Goal: Task Accomplishment & Management: Manage account settings

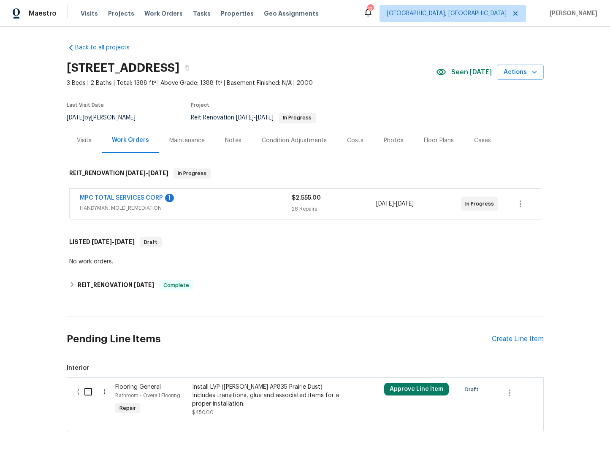
scroll to position [35, 0]
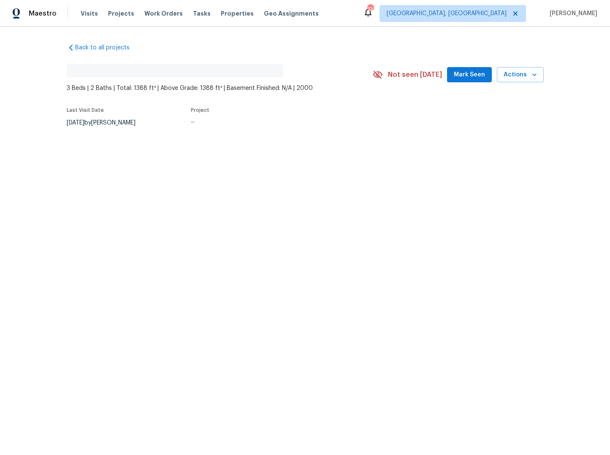
click at [466, 77] on span "Mark Seen" at bounding box center [469, 75] width 31 height 11
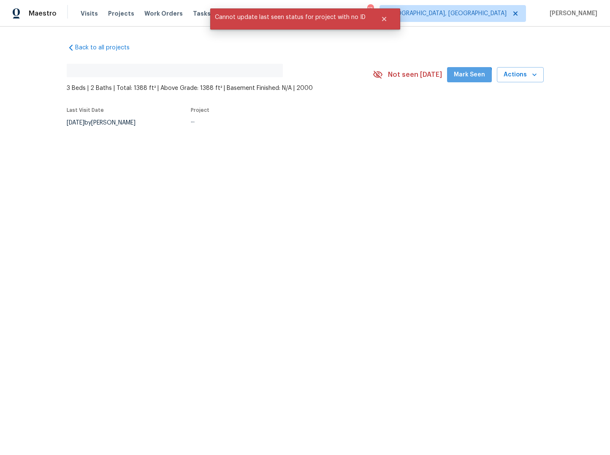
click at [467, 78] on span "Mark Seen" at bounding box center [469, 75] width 31 height 11
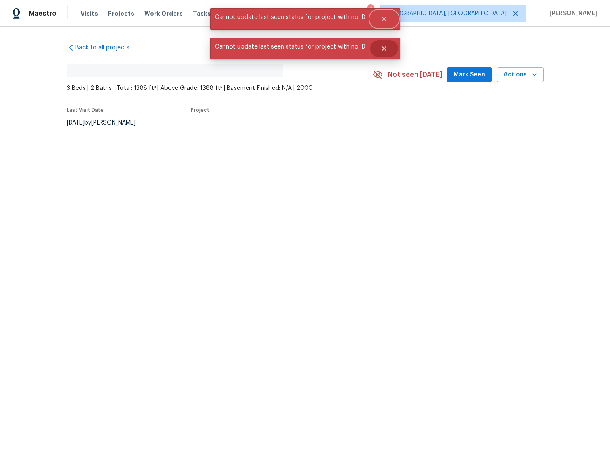
drag, startPoint x: 380, startPoint y: 17, endPoint x: 384, endPoint y: 25, distance: 8.9
click at [382, 18] on icon "Close" at bounding box center [384, 19] width 4 height 4
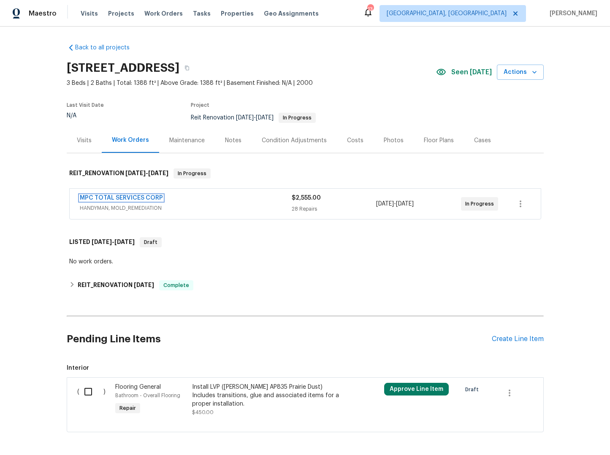
click at [139, 200] on link "MPC TOTAL SERVICES CORP" at bounding box center [121, 198] width 83 height 6
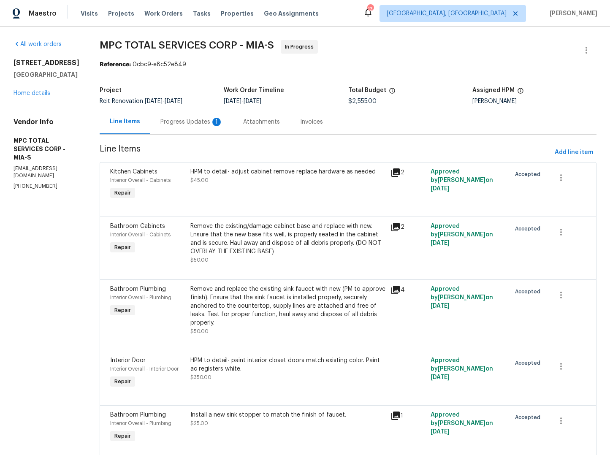
click at [202, 123] on div "Progress Updates 1" at bounding box center [192, 122] width 63 height 8
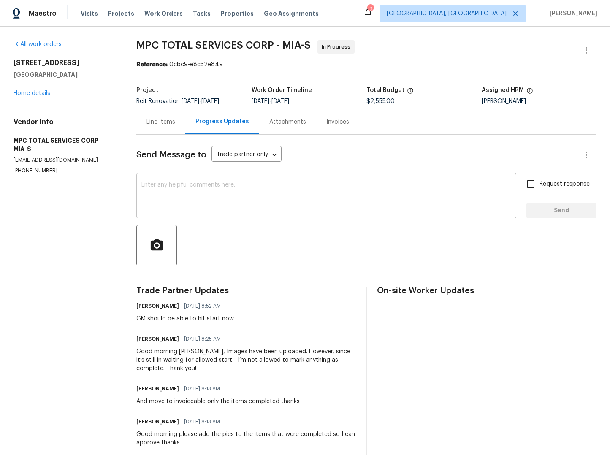
click at [346, 181] on div "x ​" at bounding box center [326, 196] width 380 height 43
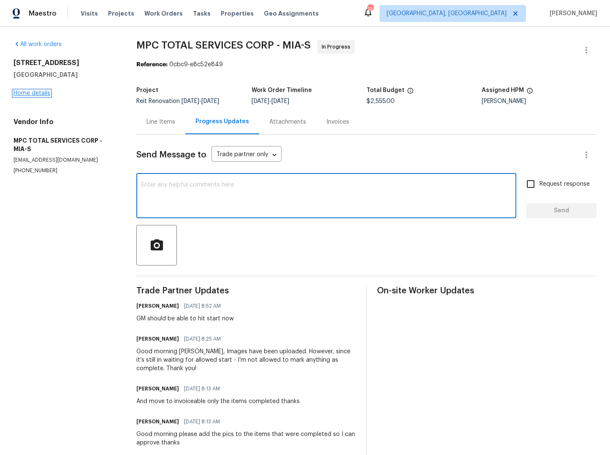
click at [40, 95] on link "Home details" at bounding box center [32, 93] width 37 height 6
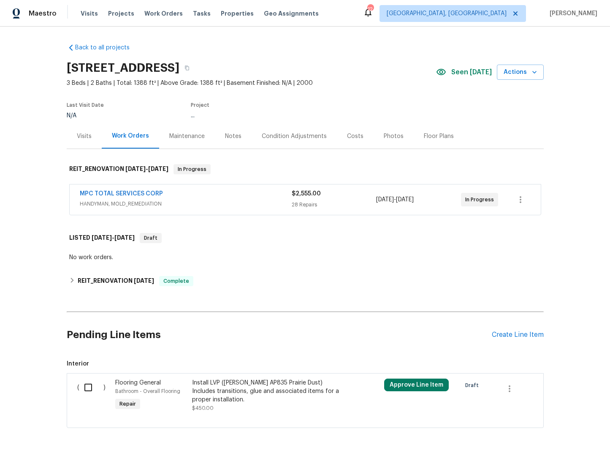
click at [388, 204] on div "8/20/2025 - 8/23/2025" at bounding box center [418, 200] width 85 height 20
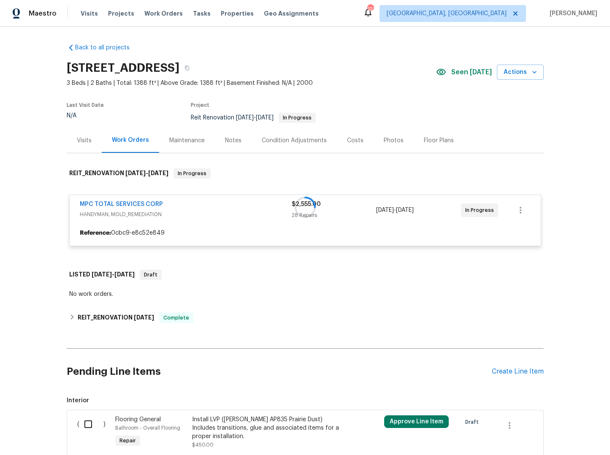
click at [518, 211] on div at bounding box center [305, 207] width 477 height 95
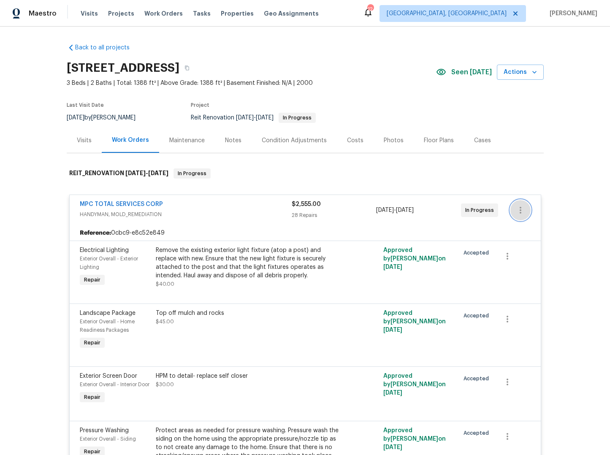
click at [525, 212] on icon "button" at bounding box center [521, 210] width 10 height 10
click at [529, 212] on li "Edit" at bounding box center [556, 211] width 91 height 14
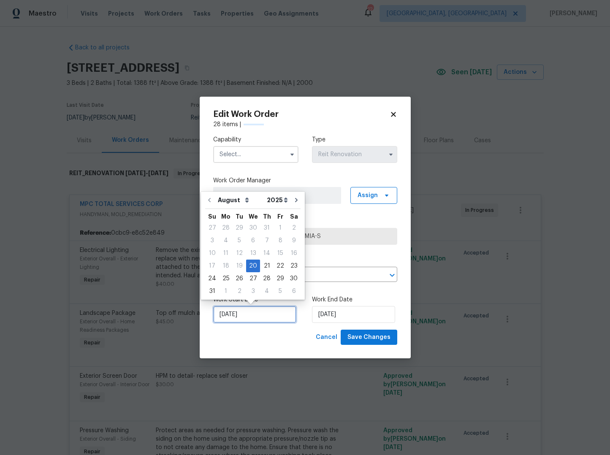
click at [257, 315] on input "8/20/2025" at bounding box center [254, 314] width 83 height 17
click at [240, 263] on div "19" at bounding box center [240, 266] width 14 height 12
click at [249, 266] on div "20" at bounding box center [253, 266] width 14 height 12
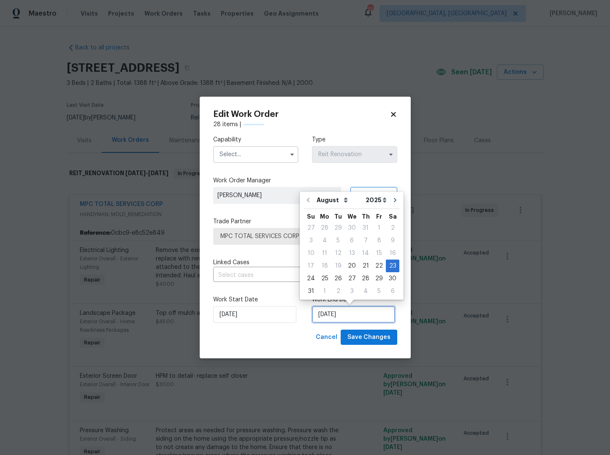
click at [341, 313] on input "8/23/2025" at bounding box center [353, 314] width 83 height 17
click at [374, 266] on div "22" at bounding box center [380, 266] width 14 height 12
type input "8/22/2025"
click at [356, 312] on input "8/22/2025" at bounding box center [353, 314] width 83 height 17
click at [374, 340] on span "Save Changes" at bounding box center [369, 337] width 43 height 11
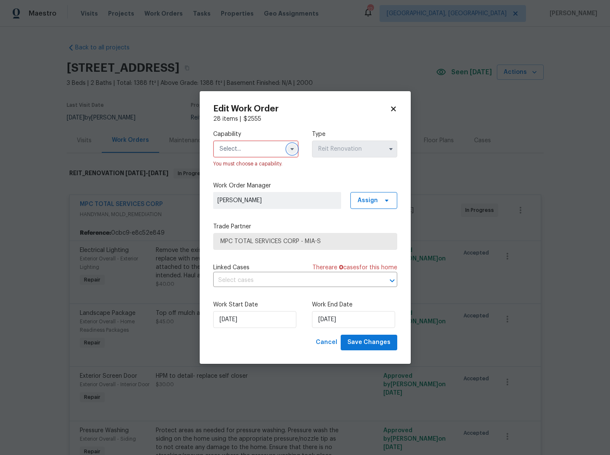
click at [289, 153] on button "button" at bounding box center [292, 149] width 10 height 10
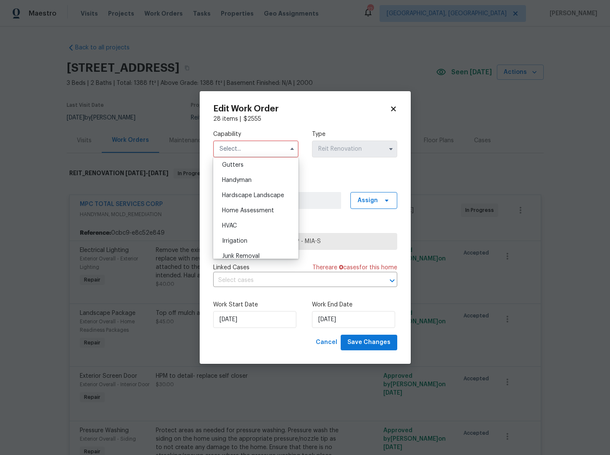
scroll to position [438, 0]
click at [242, 191] on span "Handyman" at bounding box center [237, 194] width 30 height 6
type input "Handyman"
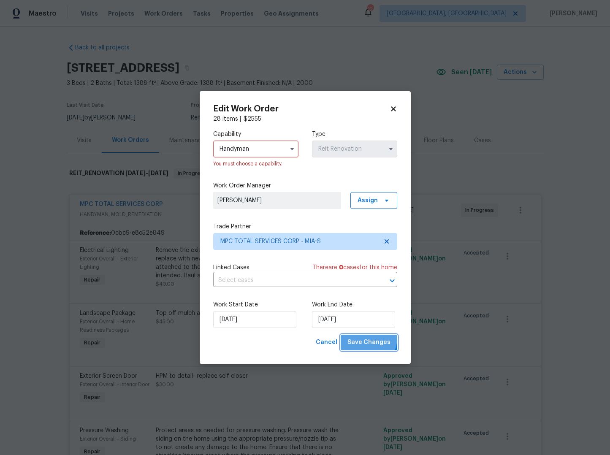
click at [368, 339] on span "Save Changes" at bounding box center [369, 343] width 43 height 11
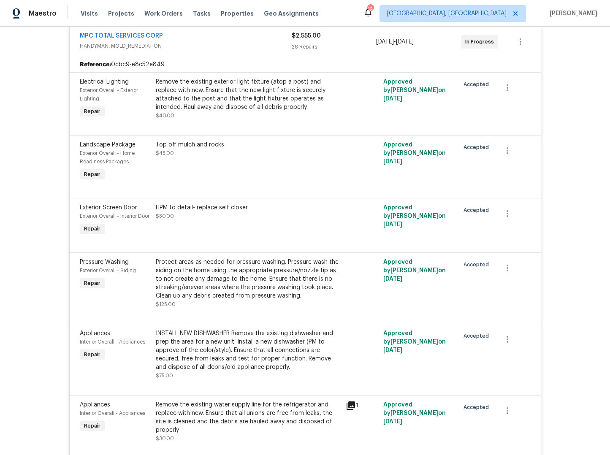
scroll to position [0, 0]
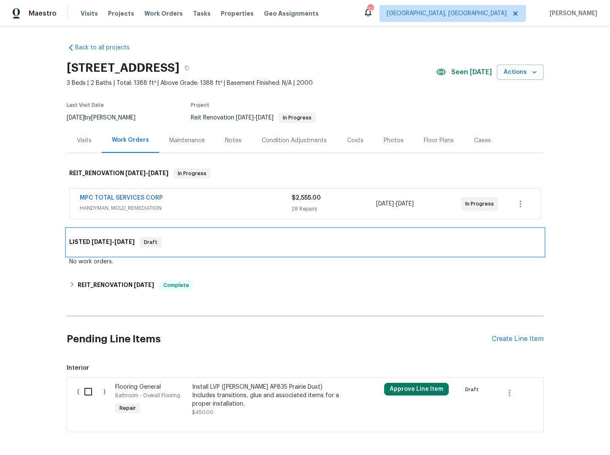
click at [88, 243] on h6 "LISTED 8/19/25 - 8/22/25" at bounding box center [101, 242] width 65 height 10
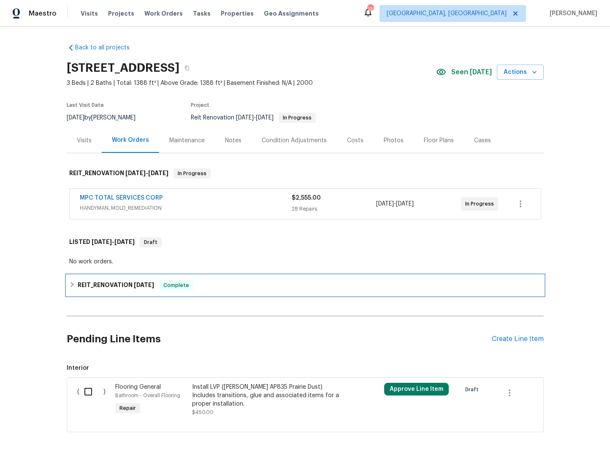
click at [88, 287] on h6 "REIT_RENOVATION 8/5/25" at bounding box center [116, 285] width 76 height 10
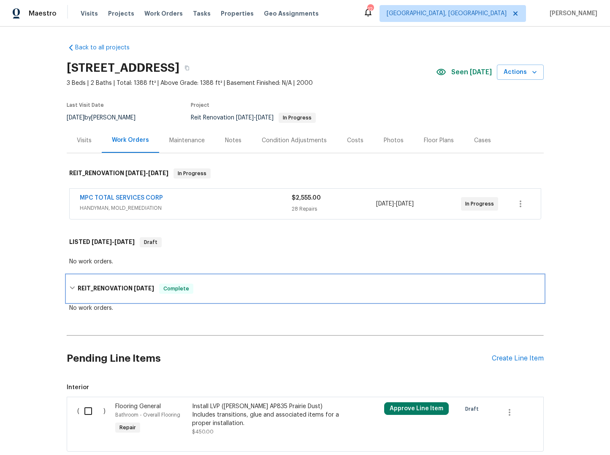
click at [74, 287] on icon at bounding box center [72, 288] width 5 height 3
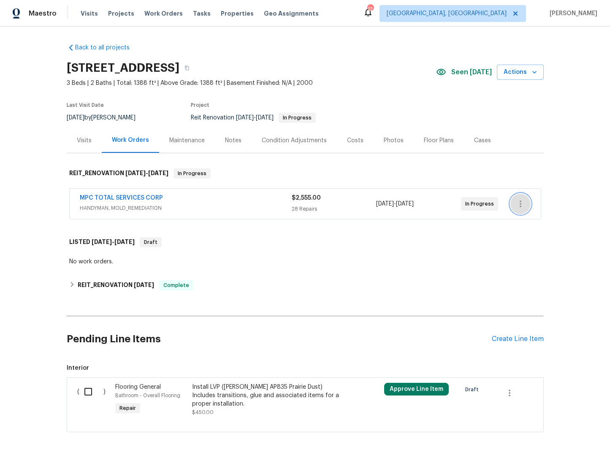
click at [525, 203] on icon "button" at bounding box center [521, 204] width 10 height 10
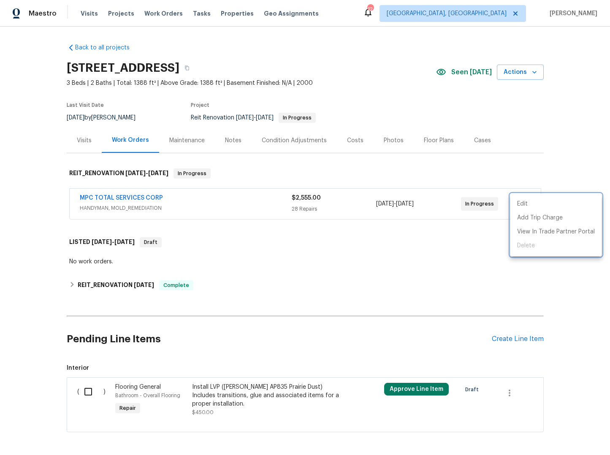
click at [488, 229] on div at bounding box center [305, 227] width 610 height 455
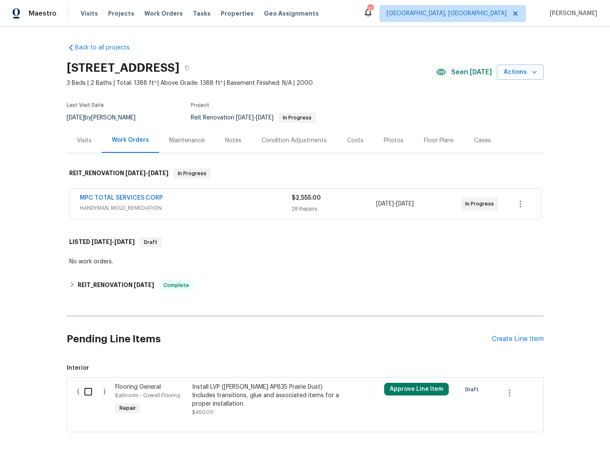
click at [183, 140] on div "Maintenance" at bounding box center [186, 140] width 35 height 8
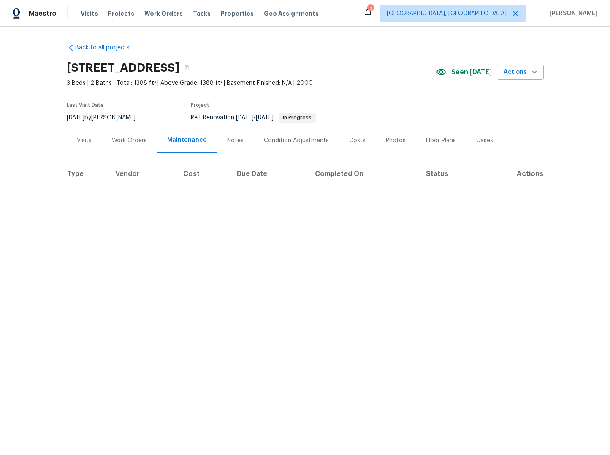
click at [231, 141] on div "Notes" at bounding box center [235, 140] width 16 height 8
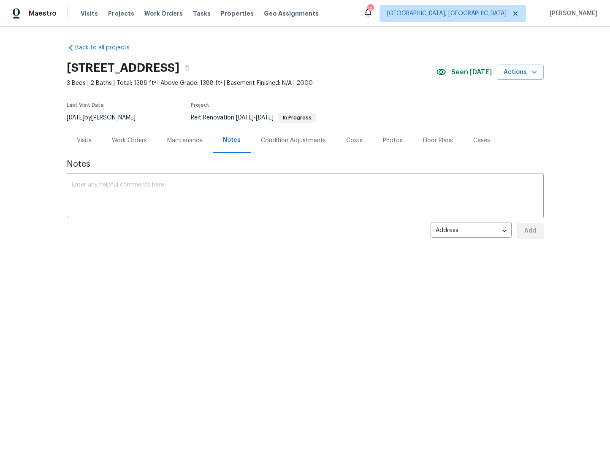
click at [124, 139] on div "Work Orders" at bounding box center [129, 140] width 35 height 8
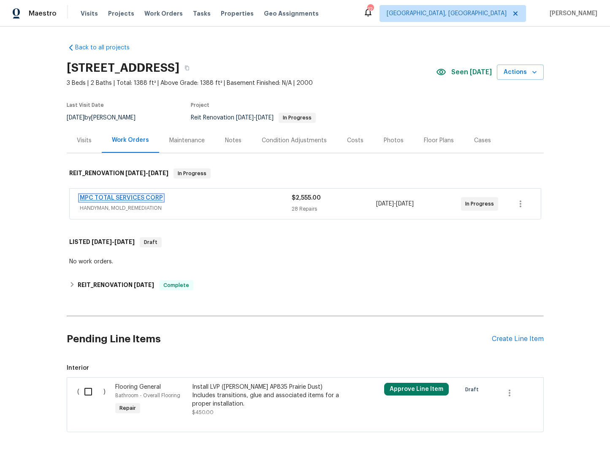
click at [131, 195] on link "MPC TOTAL SERVICES CORP" at bounding box center [121, 198] width 83 height 6
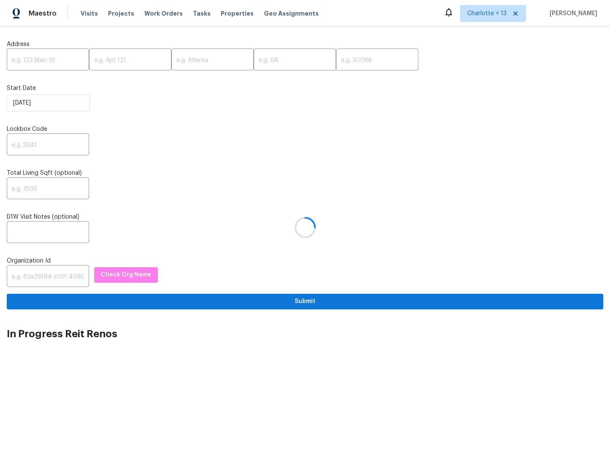
click at [38, 59] on div at bounding box center [305, 227] width 610 height 455
click at [35, 54] on div at bounding box center [305, 227] width 610 height 455
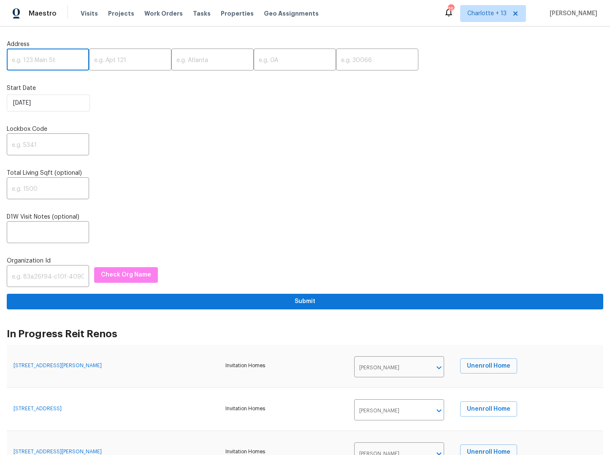
paste input "[STREET_ADDRESS][PERSON_NAME]"
drag, startPoint x: 58, startPoint y: 59, endPoint x: 79, endPoint y: 60, distance: 21.2
click at [79, 60] on input "[STREET_ADDRESS][PERSON_NAME]" at bounding box center [48, 61] width 82 height 20
type input "[STREET_ADDRESS][PERSON_NAME]"
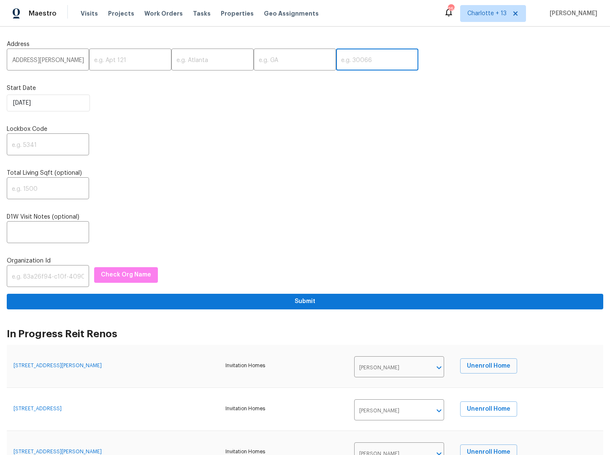
scroll to position [0, 0]
click at [336, 67] on input "text" at bounding box center [377, 61] width 82 height 20
paste input "30135"
type input "30135"
click at [76, 59] on input "[STREET_ADDRESS][PERSON_NAME]" at bounding box center [48, 61] width 82 height 20
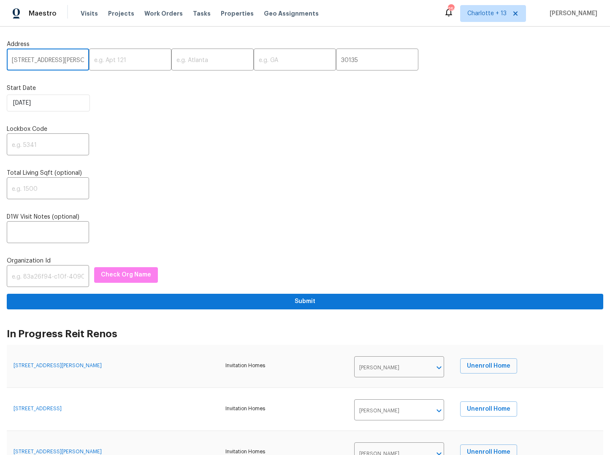
scroll to position [0, 67]
click at [79, 60] on input "[STREET_ADDRESS][PERSON_NAME]" at bounding box center [48, 61] width 82 height 20
drag, startPoint x: 14, startPoint y: 59, endPoint x: 27, endPoint y: 59, distance: 13.9
click at [27, 59] on input "[STREET_ADDRESS][PERSON_NAME]" at bounding box center [48, 61] width 82 height 20
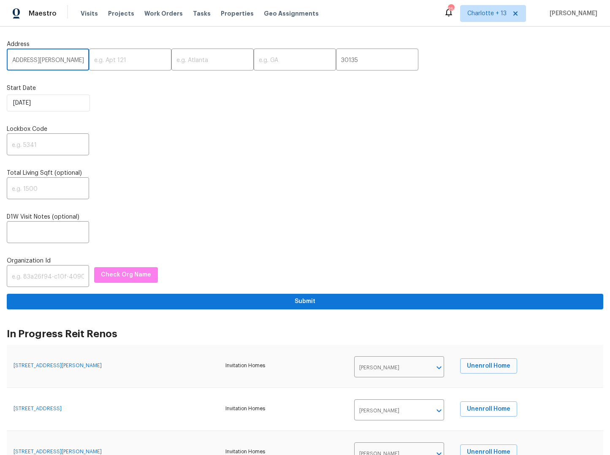
scroll to position [0, 67]
drag, startPoint x: 50, startPoint y: 59, endPoint x: 45, endPoint y: 61, distance: 5.7
click at [45, 61] on input "[STREET_ADDRESS][PERSON_NAME]" at bounding box center [48, 61] width 82 height 20
click at [192, 57] on input "text" at bounding box center [213, 61] width 82 height 20
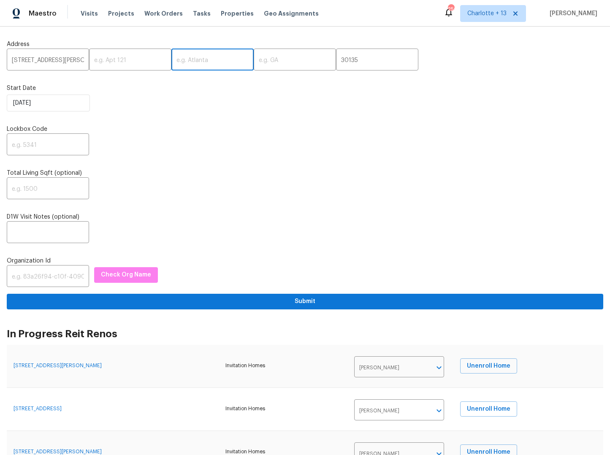
paste input "Douglasville"
type input "Douglasville"
click at [254, 56] on input "text" at bounding box center [295, 61] width 82 height 20
type input "GA"
drag, startPoint x: 76, startPoint y: 65, endPoint x: 79, endPoint y: 59, distance: 7.0
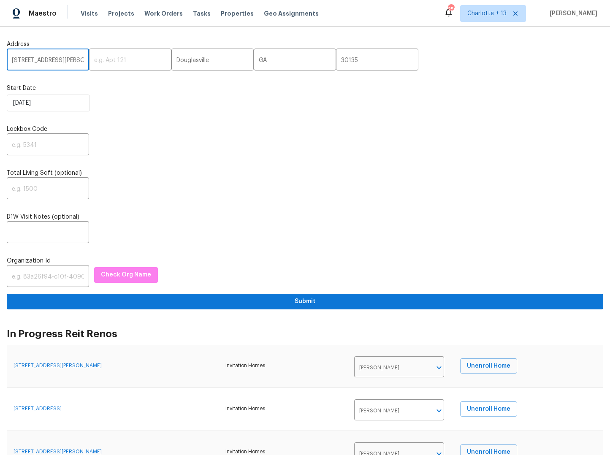
click at [81, 60] on div "3730 Douglas Ridge Trl, Douglasville, GA 30135 ​ ​ Douglasville ​ GA ​ 30135 ​" at bounding box center [305, 61] width 597 height 20
click at [75, 55] on input "[STREET_ADDRESS][PERSON_NAME]" at bounding box center [48, 61] width 82 height 20
click at [81, 57] on div "3730 Douglas Ridge Trl, Douglasville, GA 30135 ​ ​ Douglasville ​ GA ​ 30135 ​" at bounding box center [305, 61] width 597 height 20
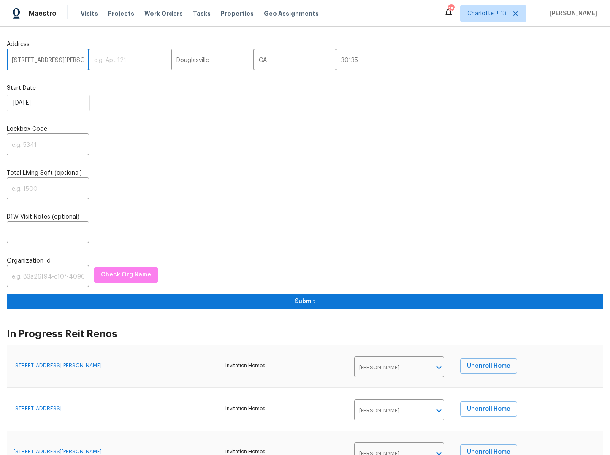
type input "[STREET_ADDRESS][PERSON_NAME]"
click at [30, 229] on input "text" at bounding box center [48, 233] width 82 height 20
paste input "Access instructions: Igloo: 38849377 or Combo: 3326 Additional Details: 1. The …"
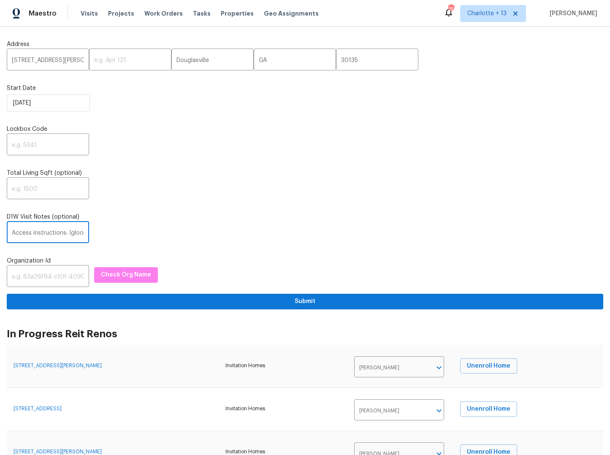
scroll to position [0, 551]
type input "Access instructions: Igloo: 38849377 or Combo: 3326 Additional Details: 1. The …"
click at [20, 142] on input "text" at bounding box center [48, 146] width 82 height 20
type input "1234"
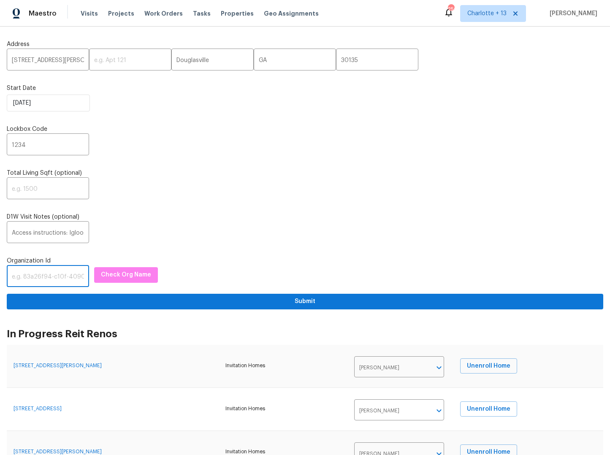
click at [29, 282] on input "text" at bounding box center [48, 277] width 82 height 20
paste input "1349d153-b359-4f9b-b4dd-758ff939cc37"
type input "1349d153-b359-4f9b-b4dd-758ff939cc37"
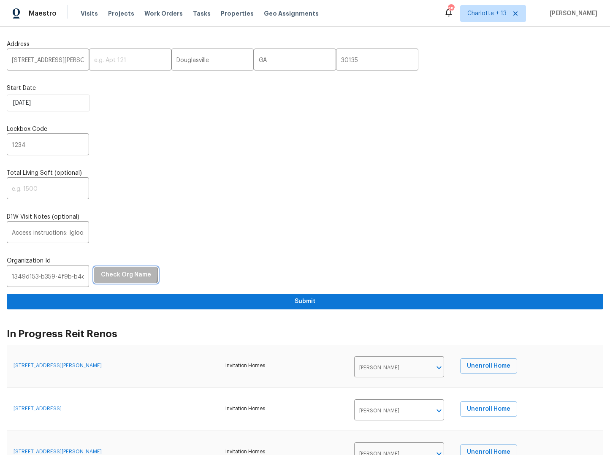
click at [114, 273] on span "Check Org Name" at bounding box center [126, 275] width 50 height 11
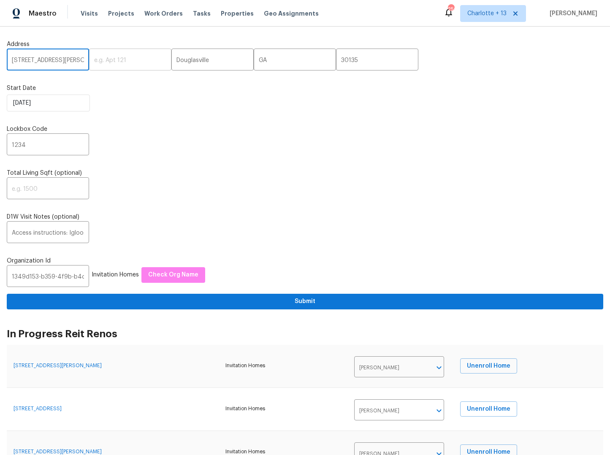
drag, startPoint x: 60, startPoint y: 59, endPoint x: 87, endPoint y: 60, distance: 26.6
click at [87, 60] on div "3730 Douglas Ridge Trl ​ ​ Douglasville ​ GA ​ 30135 ​" at bounding box center [305, 61] width 597 height 20
click at [139, 103] on div "8/21/2025" at bounding box center [305, 103] width 597 height 17
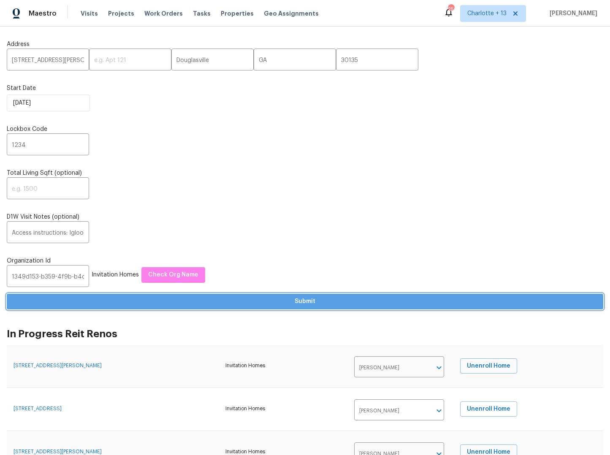
click at [305, 298] on span "Submit" at bounding box center [305, 302] width 583 height 11
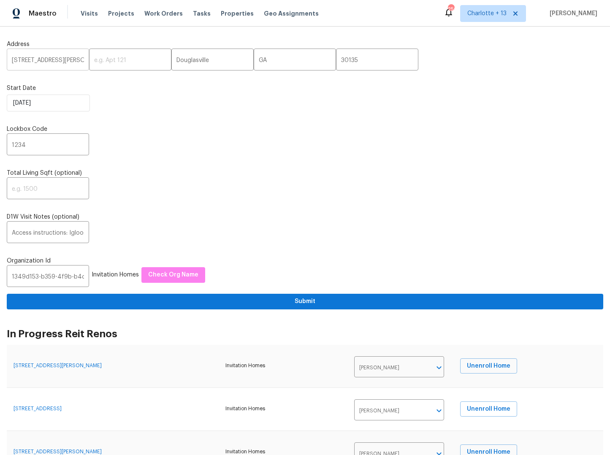
click at [41, 60] on input "3730 Douglas Ridge Trl" at bounding box center [48, 61] width 82 height 20
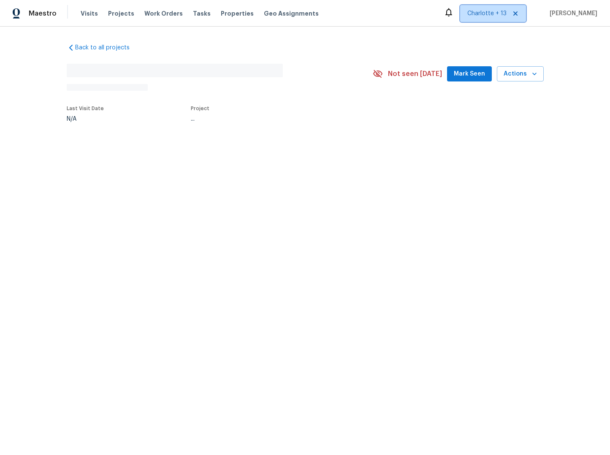
click at [491, 16] on span "Charlotte + 13" at bounding box center [487, 13] width 39 height 8
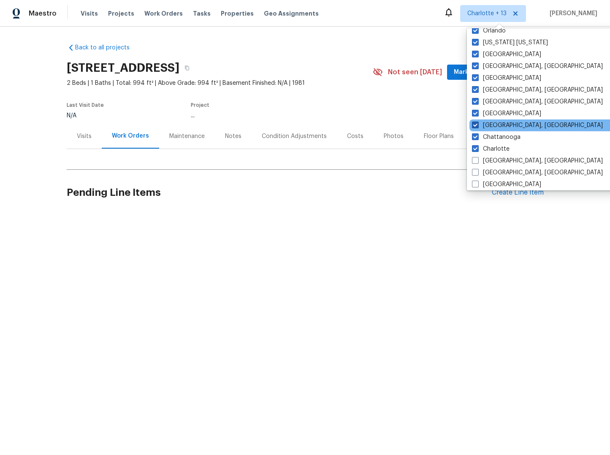
scroll to position [47, 0]
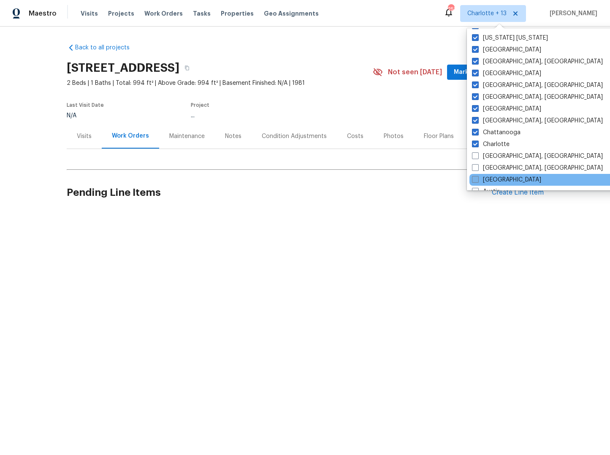
click at [489, 178] on label "[GEOGRAPHIC_DATA]" at bounding box center [506, 180] width 69 height 8
click at [478, 178] on input "[GEOGRAPHIC_DATA]" at bounding box center [474, 178] width 5 height 5
checkbox input "true"
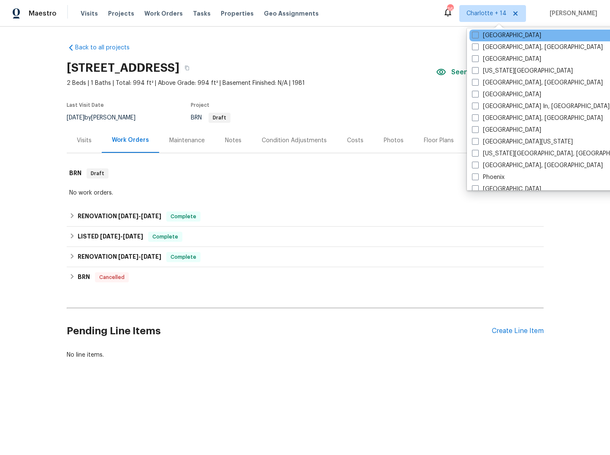
scroll to position [520, 0]
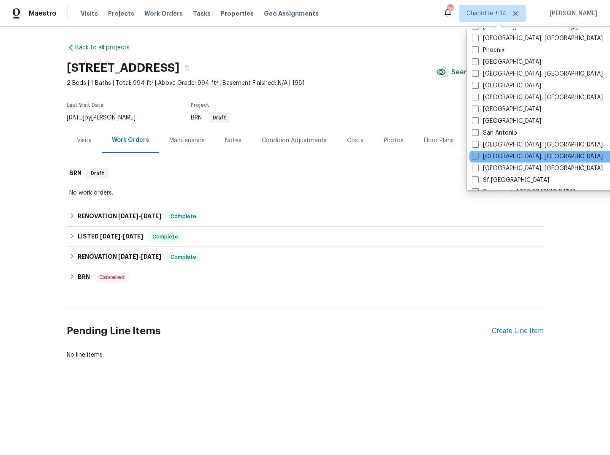
click at [482, 155] on label "[GEOGRAPHIC_DATA], [GEOGRAPHIC_DATA]" at bounding box center [537, 156] width 131 height 8
click at [478, 155] on input "[GEOGRAPHIC_DATA], [GEOGRAPHIC_DATA]" at bounding box center [474, 154] width 5 height 5
checkbox input "true"
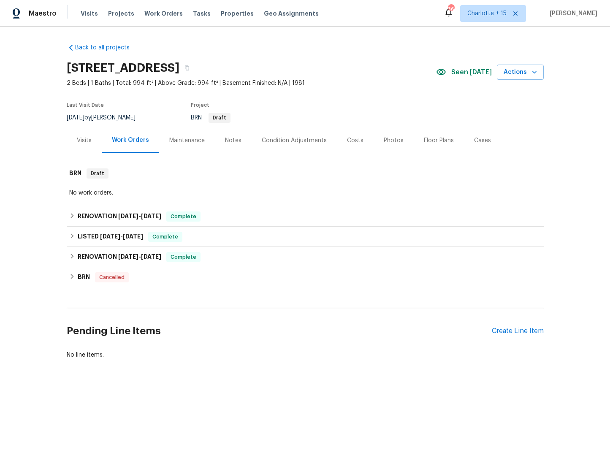
click at [423, 87] on span "2 Beds | 1 Baths | Total: 994 ft² | Above Grade: 994 ft² | Basement Finished: N…" at bounding box center [252, 83] width 370 height 8
click at [93, 11] on span "Visits" at bounding box center [89, 13] width 17 height 8
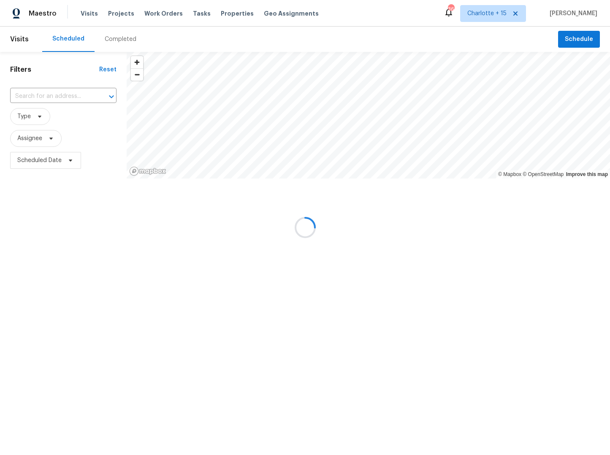
click at [48, 93] on div at bounding box center [305, 227] width 610 height 455
click at [71, 93] on div at bounding box center [305, 227] width 610 height 455
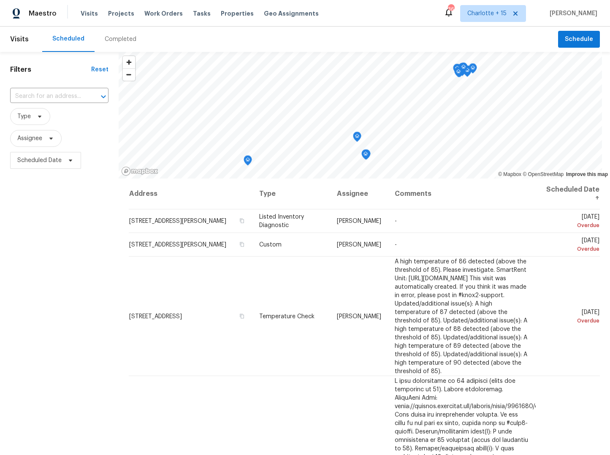
click at [71, 93] on input "text" at bounding box center [47, 96] width 75 height 13
paste input "1349d153-b359-4f9b-b4dd-758ff939cc37"
type input "1349d153-b359-4f9b-b4dd-758ff939cc37"
drag, startPoint x: 88, startPoint y: 97, endPoint x: 36, endPoint y: 98, distance: 52.0
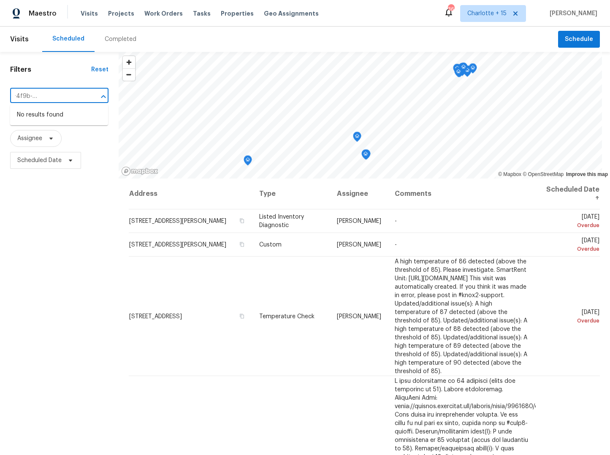
click at [36, 98] on div "1349d153-b359-4f9b-b4dd-758ff939cc37 ​" at bounding box center [59, 96] width 98 height 13
click at [53, 95] on input "1349d153-b359-4f9b-b4dd-758ff939cc37" at bounding box center [47, 96] width 75 height 13
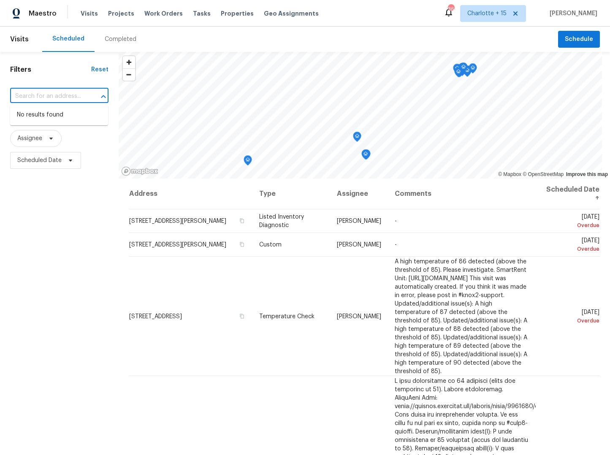
scroll to position [0, 0]
paste input "[STREET_ADDRESS][PERSON_NAME]"
type input "[STREET_ADDRESS][PERSON_NAME]"
click at [33, 117] on li "[STREET_ADDRESS][PERSON_NAME]" at bounding box center [59, 119] width 98 height 23
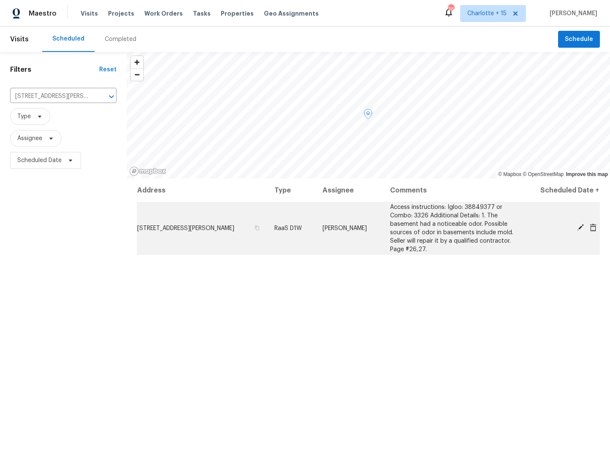
click at [591, 228] on icon at bounding box center [593, 228] width 7 height 8
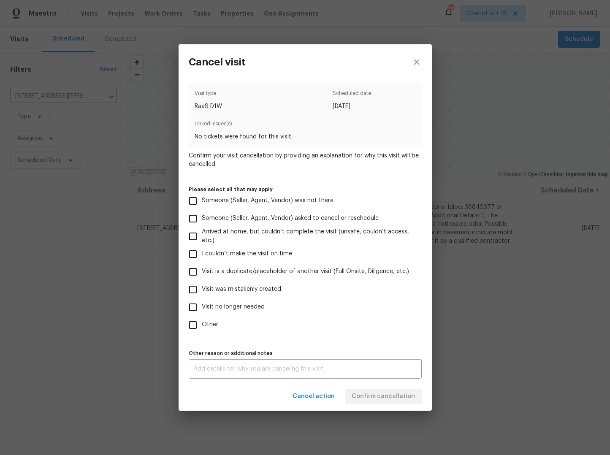
click at [205, 290] on span "Visit was mistakenly created" at bounding box center [241, 289] width 79 height 9
click at [202, 290] on input "Visit was mistakenly created" at bounding box center [193, 290] width 18 height 18
checkbox input "true"
click at [378, 395] on span "Confirm cancellation" at bounding box center [383, 397] width 63 height 11
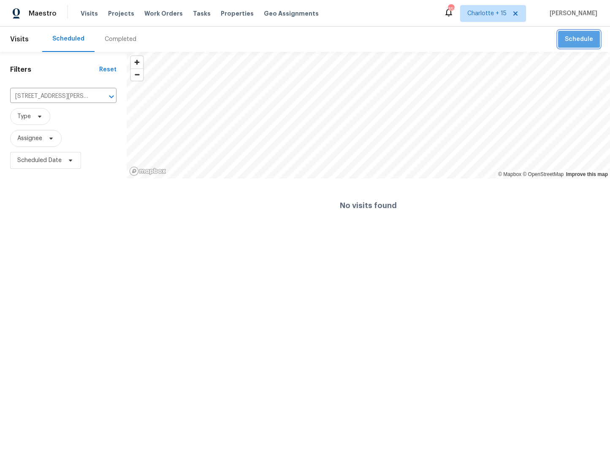
click at [577, 38] on span "Schedule" at bounding box center [579, 39] width 28 height 11
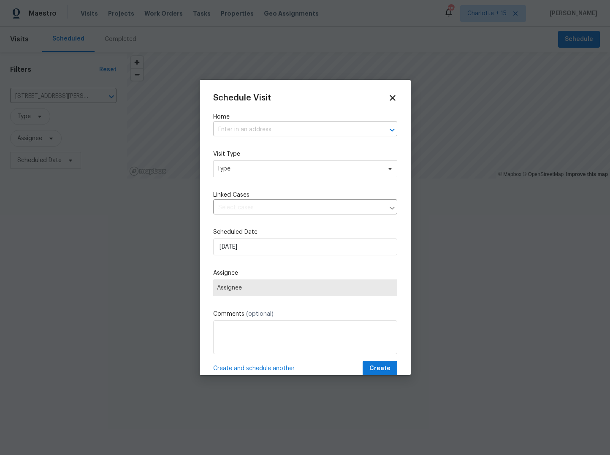
click at [244, 130] on input "text" at bounding box center [293, 129] width 161 height 13
click at [56, 100] on div at bounding box center [305, 227] width 610 height 455
click at [56, 96] on div at bounding box center [305, 227] width 610 height 455
click at [391, 97] on icon at bounding box center [393, 98] width 10 height 10
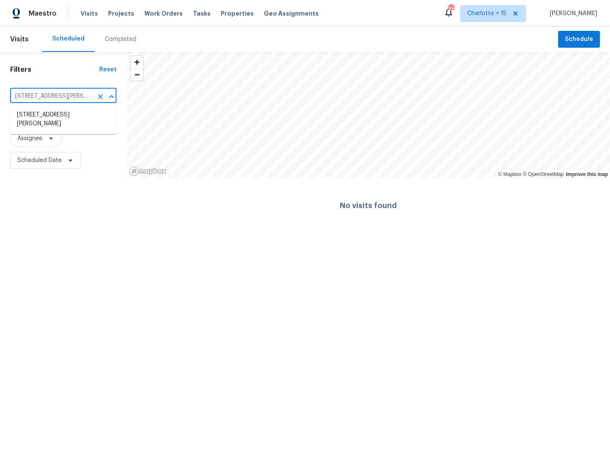
click at [54, 95] on input "3730 Douglas Ridge Trl, Douglasville, GA 30135" at bounding box center [51, 96] width 83 height 13
click at [54, 96] on input "3730 Douglas Ridge Trl, Douglasville, GA 30135" at bounding box center [51, 96] width 83 height 13
click at [57, 97] on input "3730 Douglas Ridge Trl, Douglasville, GA 30135" at bounding box center [51, 96] width 83 height 13
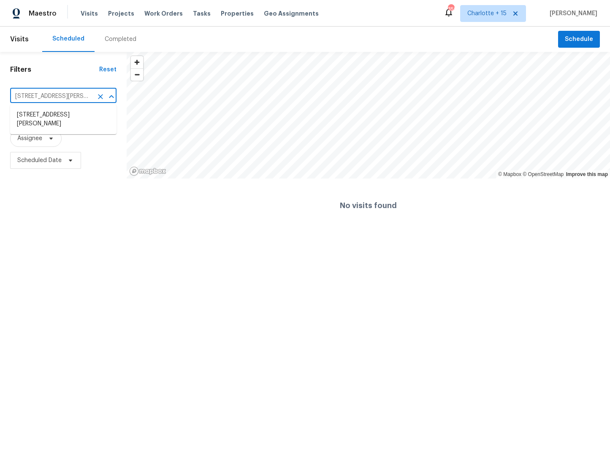
click at [57, 96] on input "3730 Douglas Ridge Trl, Douglasville, GA 30135" at bounding box center [51, 96] width 83 height 13
click at [576, 38] on span "Schedule" at bounding box center [579, 39] width 28 height 11
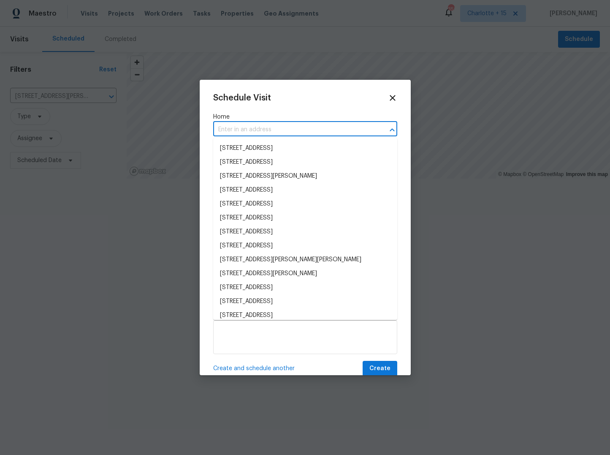
click at [256, 128] on input "text" at bounding box center [293, 129] width 161 height 13
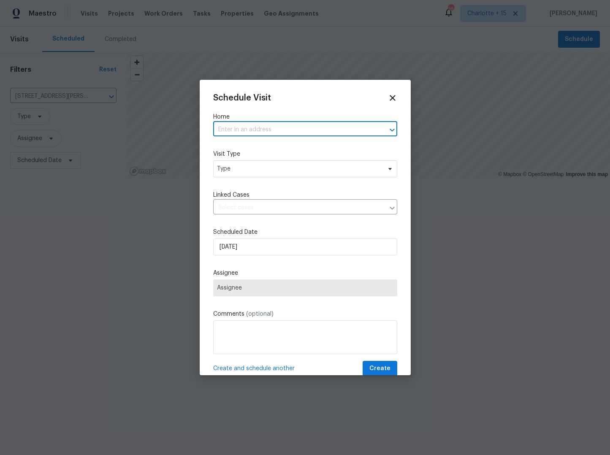
paste input "3730 Douglas Ridge Trl, Douglasville, GA 30135"
type input "3730 Douglas Ridge Trl, Douglasville, GA 30135"
click at [263, 143] on li "3730 Douglas Ridge Trl, Douglasville, GA 30135" at bounding box center [305, 149] width 184 height 14
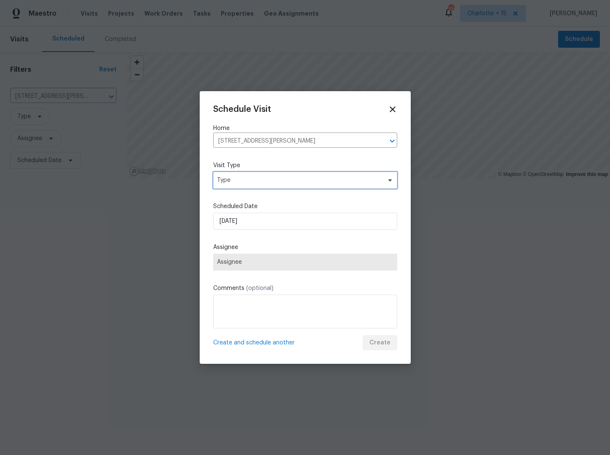
click at [240, 180] on span "Type" at bounding box center [299, 180] width 164 height 8
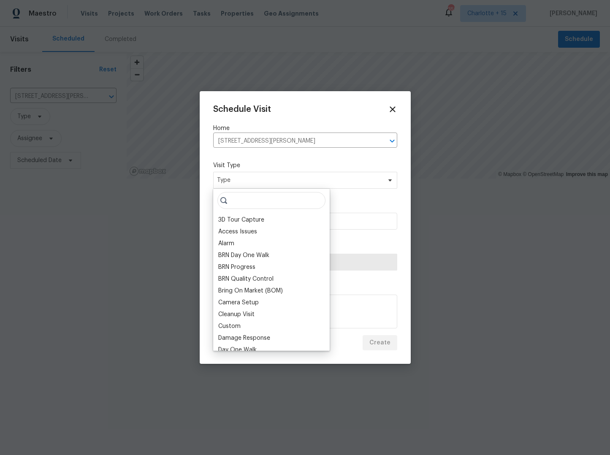
drag, startPoint x: 235, startPoint y: 325, endPoint x: 237, endPoint y: 321, distance: 4.4
click at [235, 325] on div "Custom" at bounding box center [229, 326] width 22 height 8
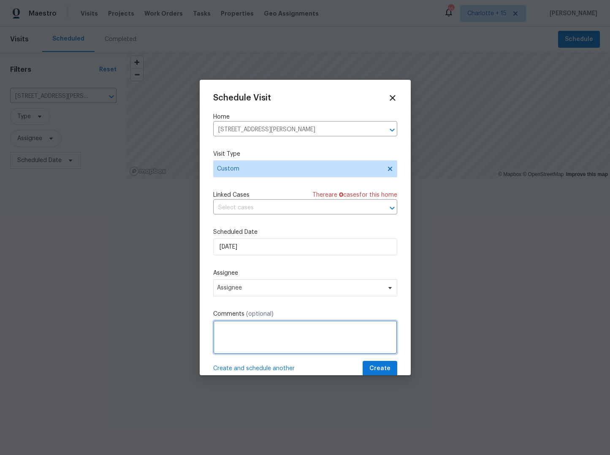
click at [231, 332] on textarea at bounding box center [305, 338] width 184 height 34
click at [226, 327] on textarea at bounding box center [305, 338] width 184 height 34
paste textarea "Access instructions: Igloo: 38849377 or Combo: 3326 Additional Details: 1. The …"
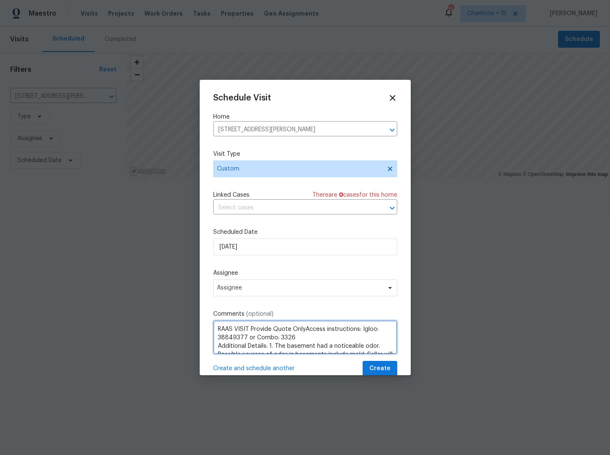
click at [305, 329] on textarea "RAAS VISIT Provide Quote OnlyAccess instructions: Igloo: 38849377 or Combo: 332…" at bounding box center [305, 338] width 184 height 34
type textarea "RAAS VISIT Provide Quote Only- Access instructions: Igloo: 38849377 or Combo: 3…"
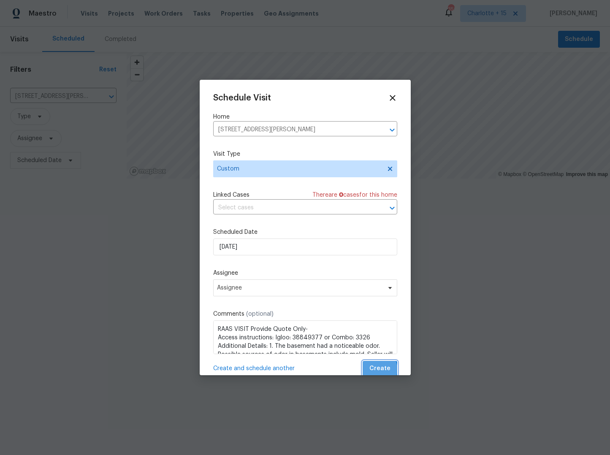
click at [379, 370] on span "Create" at bounding box center [380, 369] width 21 height 11
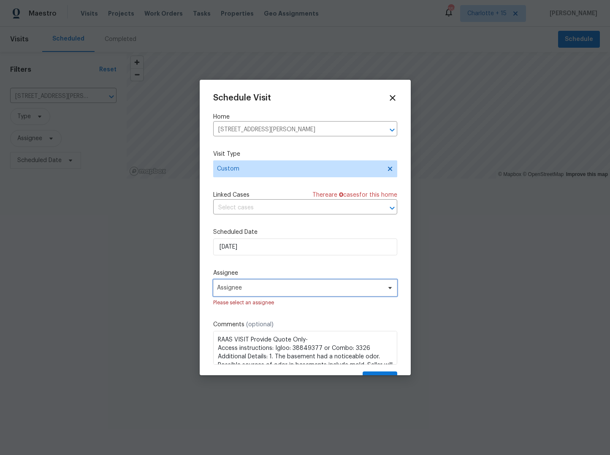
click at [327, 286] on span "Assignee" at bounding box center [300, 288] width 166 height 7
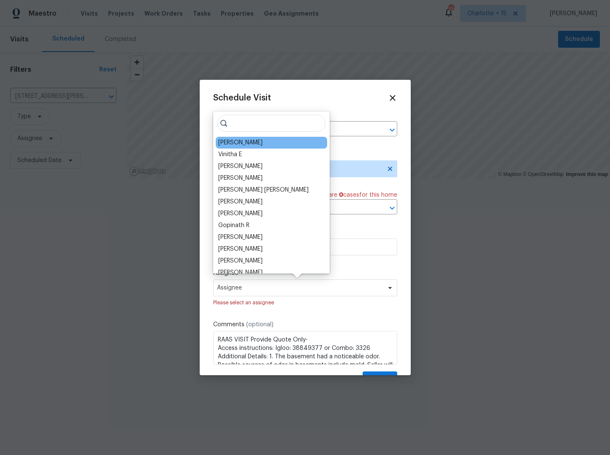
click at [253, 138] on div "Jaydon Entrekin" at bounding box center [272, 143] width 112 height 12
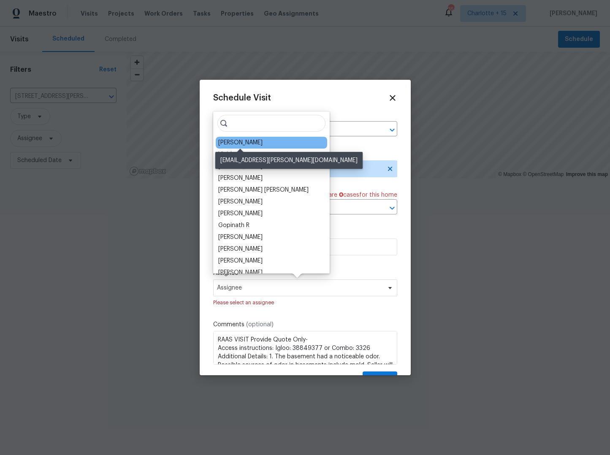
click at [252, 141] on div "Jaydon Entrekin" at bounding box center [240, 143] width 44 height 8
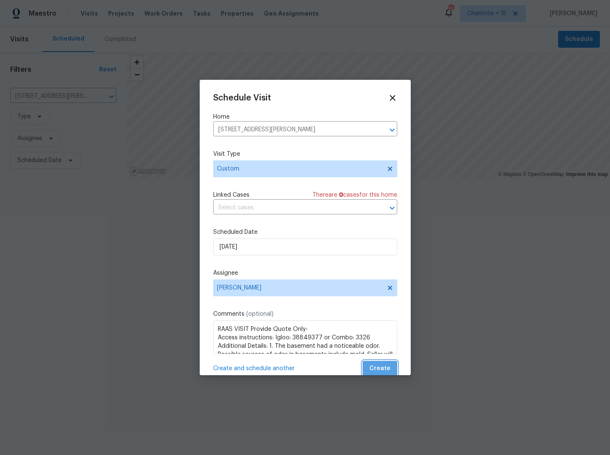
click at [388, 369] on span "Create" at bounding box center [380, 369] width 21 height 11
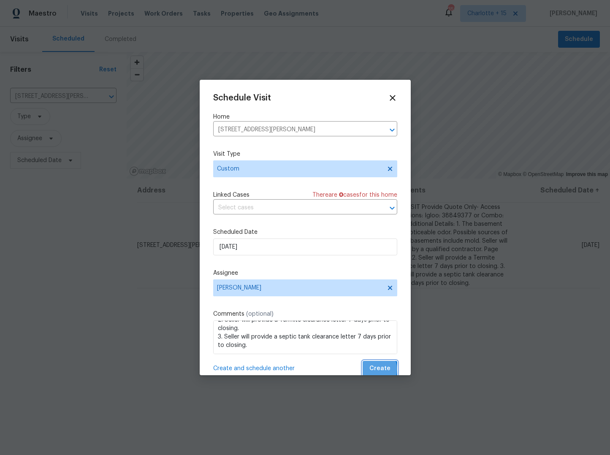
click at [377, 370] on span "Create" at bounding box center [380, 369] width 21 height 11
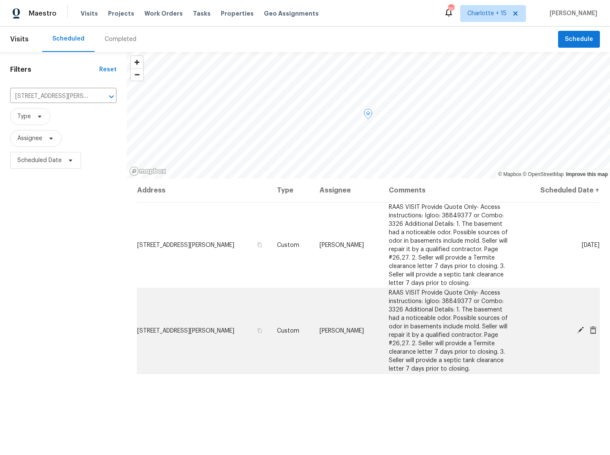
click at [595, 331] on icon at bounding box center [593, 331] width 7 height 8
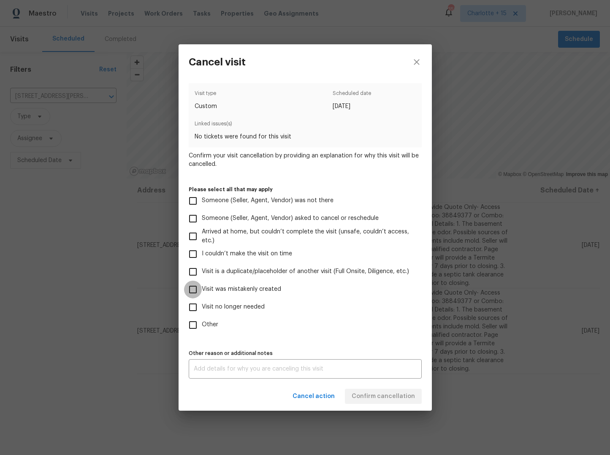
click at [197, 293] on input "Visit was mistakenly created" at bounding box center [193, 290] width 18 height 18
checkbox input "true"
click at [370, 402] on button "Confirm cancellation" at bounding box center [383, 397] width 77 height 16
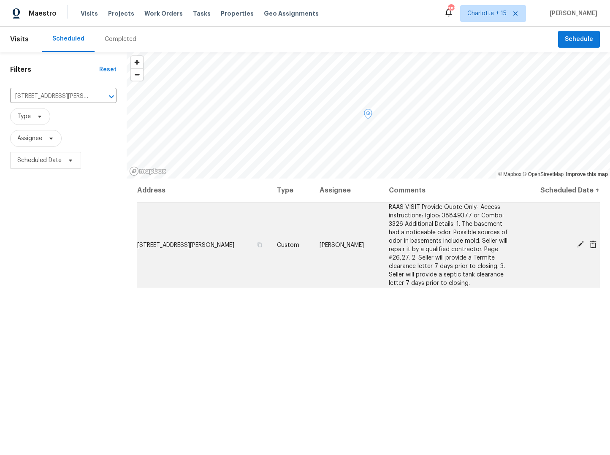
click at [234, 244] on span "3730 Douglas Ridge Trl, Douglasville, GA 30135" at bounding box center [185, 245] width 97 height 6
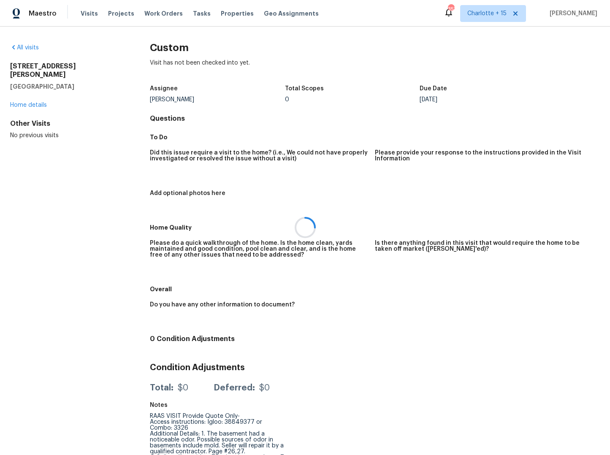
click at [38, 96] on div at bounding box center [305, 227] width 610 height 455
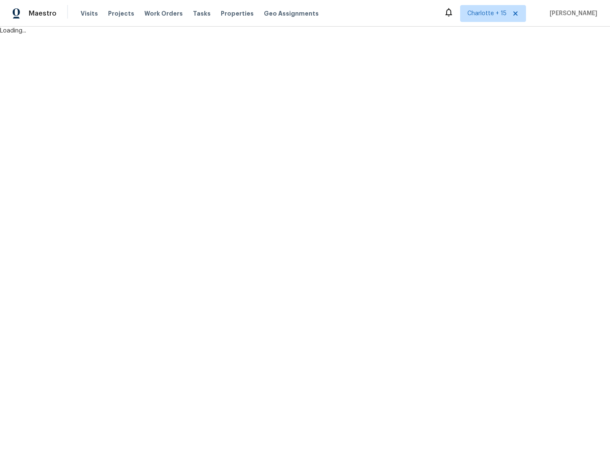
click at [558, 35] on html "Maestro Visits Projects Work Orders Tasks Properties Geo Assignments [PERSON_NA…" at bounding box center [305, 17] width 610 height 35
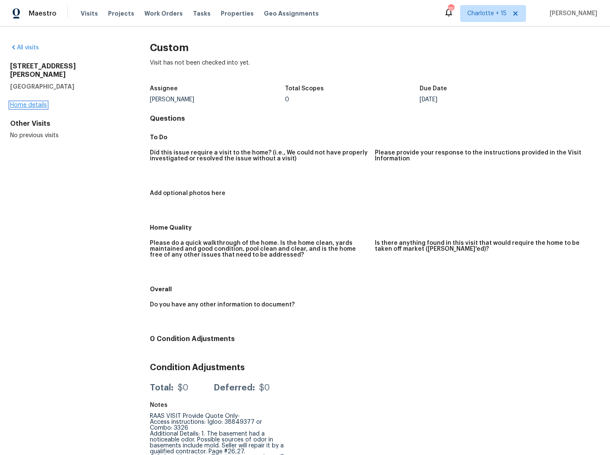
click at [27, 102] on link "Home details" at bounding box center [28, 105] width 37 height 6
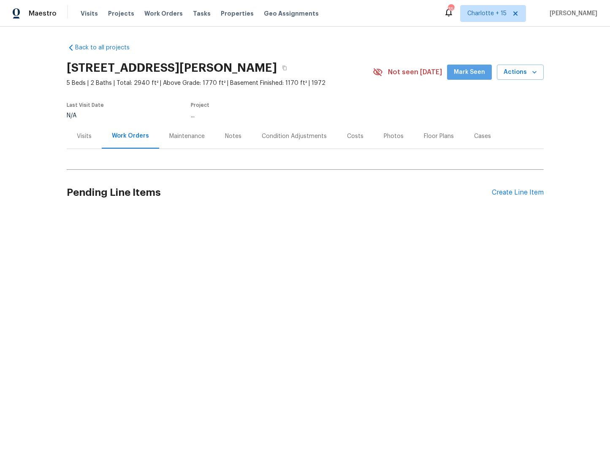
click at [474, 74] on span "Mark Seen" at bounding box center [469, 72] width 31 height 11
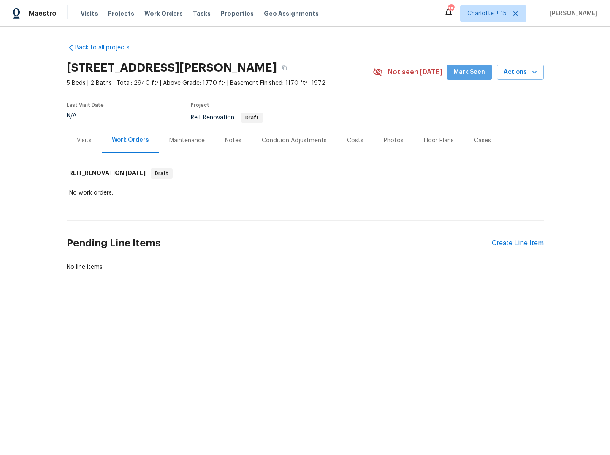
click at [474, 74] on span "Mark Seen" at bounding box center [469, 72] width 31 height 11
click at [472, 73] on span "Mark Seen" at bounding box center [469, 72] width 31 height 11
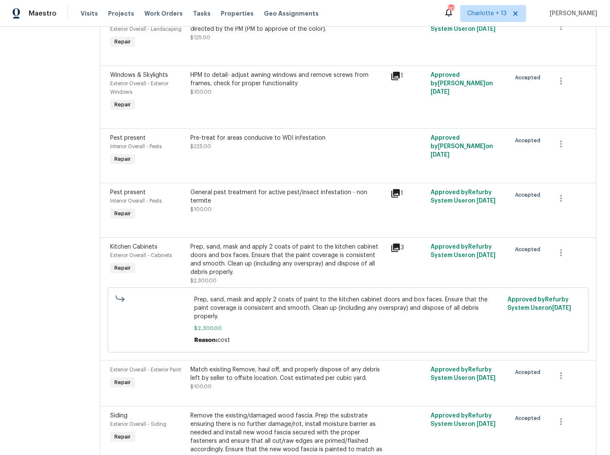
scroll to position [1149, 0]
click at [556, 139] on icon "button" at bounding box center [561, 144] width 10 height 10
click at [395, 142] on div at bounding box center [305, 227] width 610 height 455
click at [556, 139] on icon "button" at bounding box center [561, 144] width 10 height 10
click at [555, 135] on li "Cancel" at bounding box center [560, 129] width 33 height 14
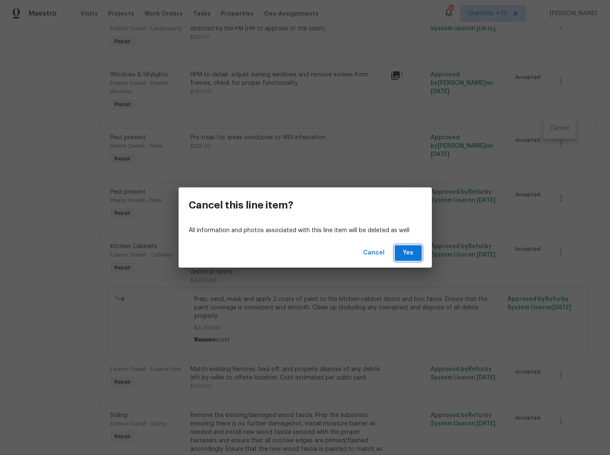
click at [411, 252] on span "Yes" at bounding box center [409, 253] width 14 height 11
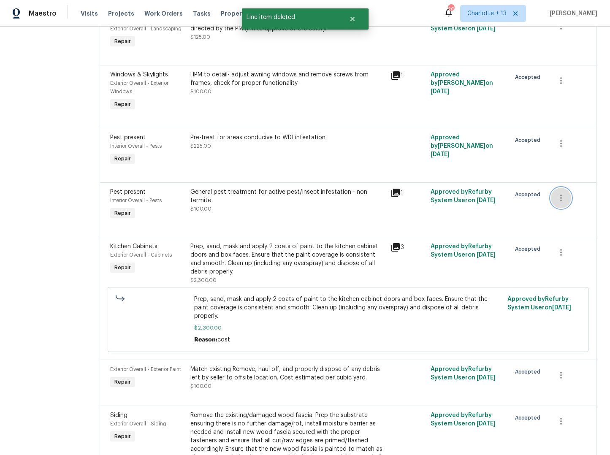
click at [556, 193] on icon "button" at bounding box center [561, 198] width 10 height 10
click at [555, 186] on li "Cancel" at bounding box center [560, 183] width 33 height 14
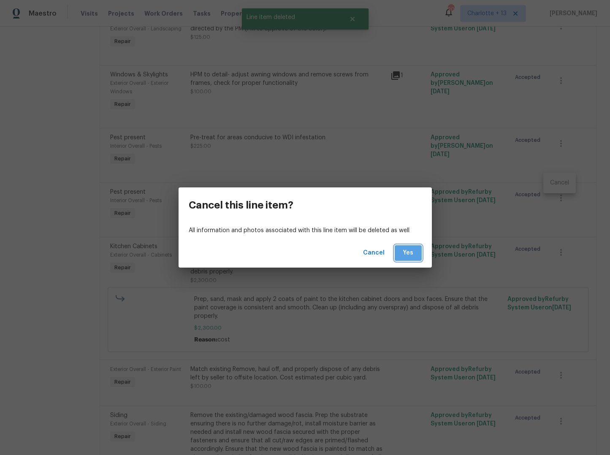
click at [409, 251] on span "Yes" at bounding box center [409, 253] width 14 height 11
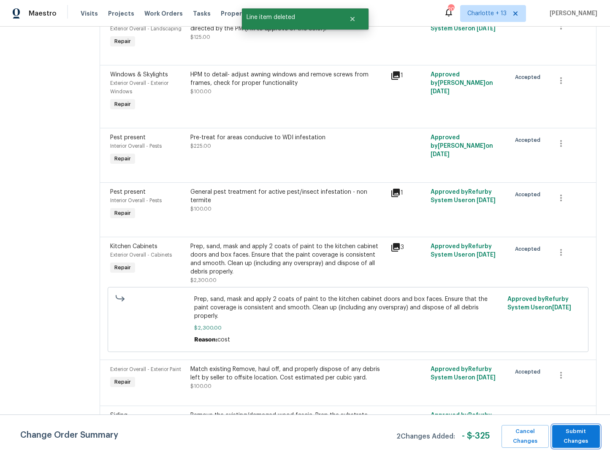
click at [574, 437] on span "Submit Changes" at bounding box center [576, 436] width 39 height 19
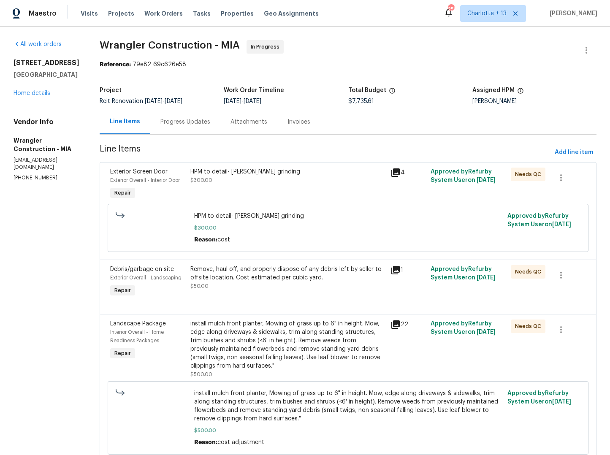
click at [161, 120] on div "Progress Updates" at bounding box center [186, 122] width 50 height 8
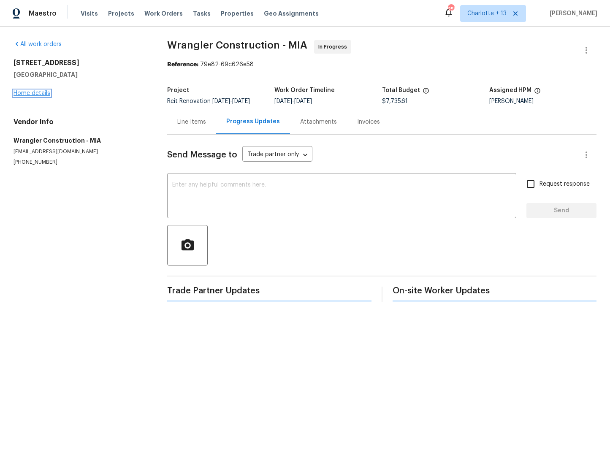
click at [21, 92] on link "Home details" at bounding box center [32, 93] width 37 height 6
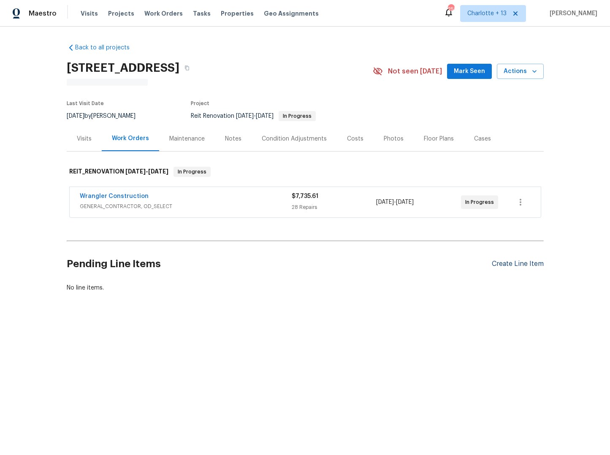
click at [515, 267] on div "Create Line Item" at bounding box center [518, 264] width 52 height 8
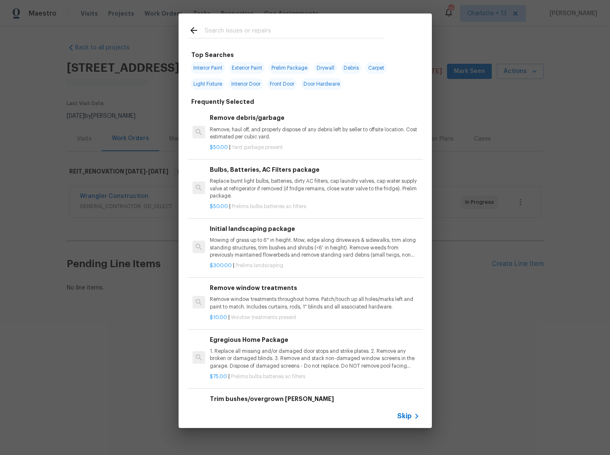
click at [224, 33] on input "text" at bounding box center [294, 31] width 179 height 13
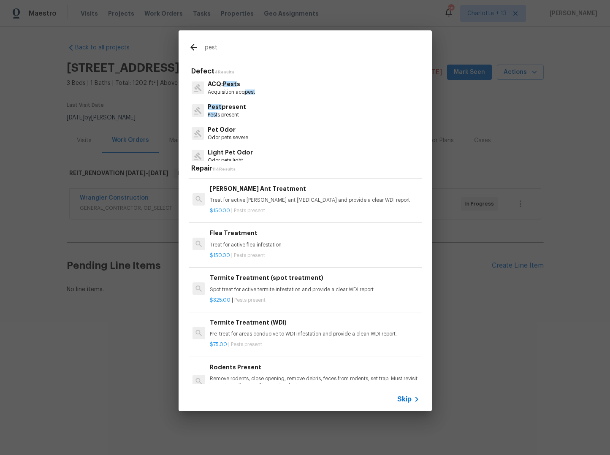
scroll to position [122, 0]
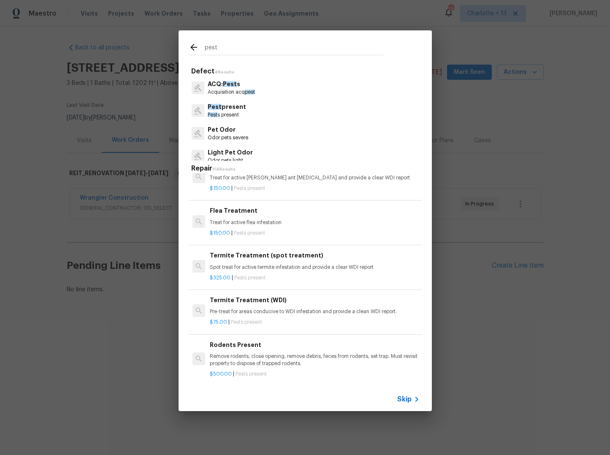
type input "pest"
click at [255, 258] on h6 "Termite Treatment (spot treatment)" at bounding box center [315, 255] width 210 height 9
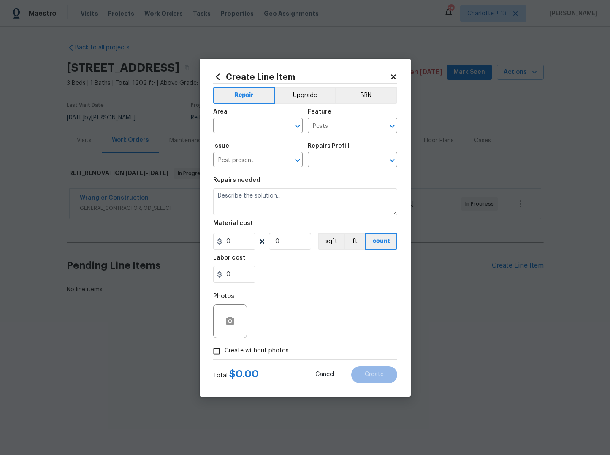
type input "Termite Treatment (spot treatment) $325.00"
type textarea "Spot treat for active termite infestation and provide a clear WDI report"
type input "325"
type input "1"
click at [261, 128] on input "text" at bounding box center [246, 126] width 66 height 13
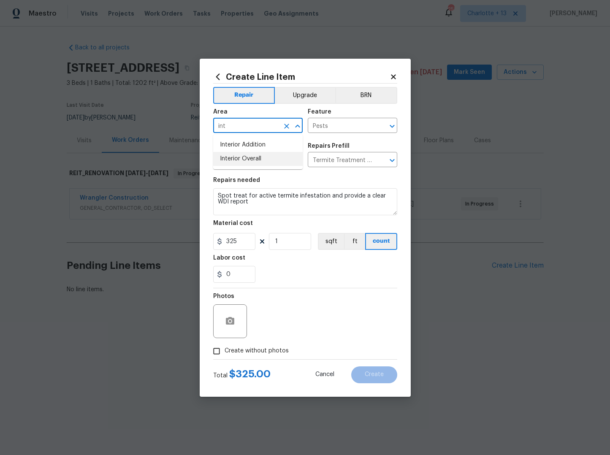
click at [257, 155] on li "Interior Overall" at bounding box center [258, 159] width 90 height 14
type input "Interior Overall"
click at [243, 244] on input "325" at bounding box center [234, 241] width 42 height 17
type input "250"
click at [218, 351] on input "Create without photos" at bounding box center [217, 351] width 16 height 16
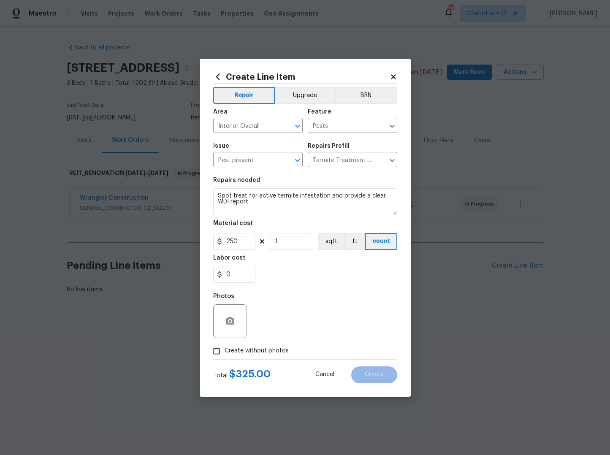
checkbox input "true"
click at [278, 320] on textarea at bounding box center [326, 322] width 144 height 34
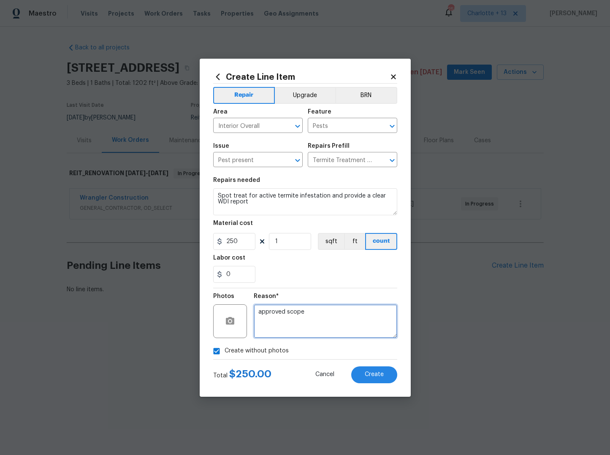
type textarea "approved scope"
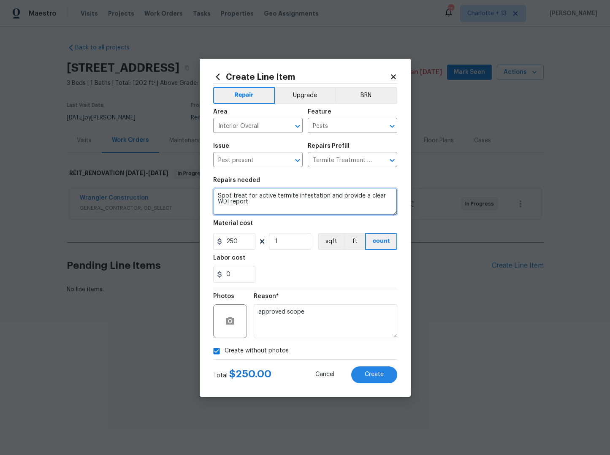
click at [229, 200] on textarea "Spot treat for active termite infestation and provide a clear WDI report" at bounding box center [305, 201] width 184 height 27
click at [241, 201] on textarea "Spot treat for active termite infestation and provide a clear WDI report" at bounding box center [305, 201] width 184 height 27
drag, startPoint x: 239, startPoint y: 201, endPoint x: 216, endPoint y: 193, distance: 23.9
click at [216, 193] on textarea "Spot treat for active termite infestation and provide a clear WDI report" at bounding box center [305, 201] width 184 height 27
type textarea "Please provide general pest control and"
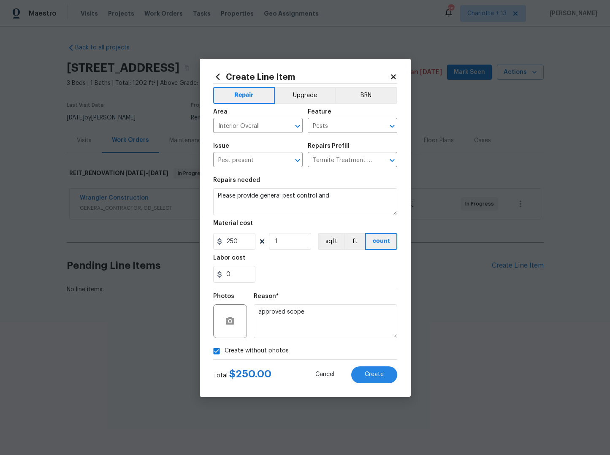
click at [217, 75] on icon at bounding box center [217, 76] width 9 height 9
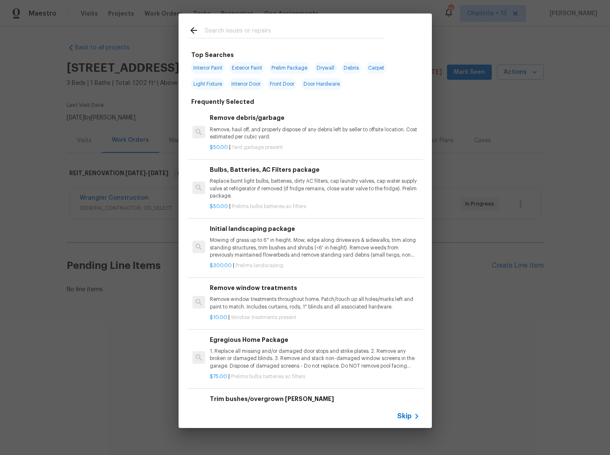
click at [239, 34] on input "text" at bounding box center [294, 31] width 179 height 13
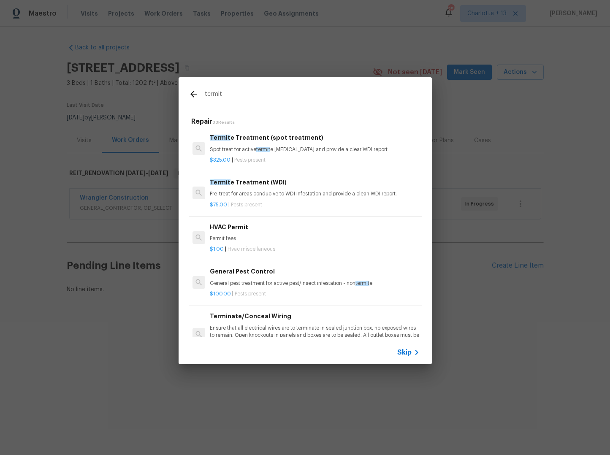
type input "termit"
click at [301, 150] on p "Spot treat for active termit e [MEDICAL_DATA] and provide a clear WDI report" at bounding box center [315, 149] width 210 height 7
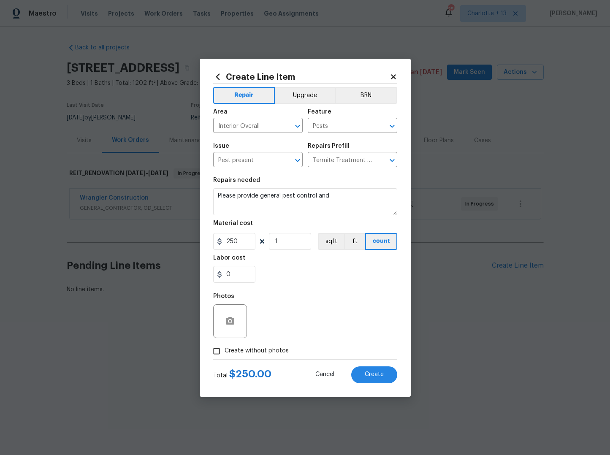
type textarea "Spot treat for active termite infestation and provide a clear WDI report"
type input "325"
click at [219, 347] on input "Create without photos" at bounding box center [217, 351] width 16 height 16
checkbox input "true"
click at [370, 375] on span "Create" at bounding box center [374, 375] width 19 height 6
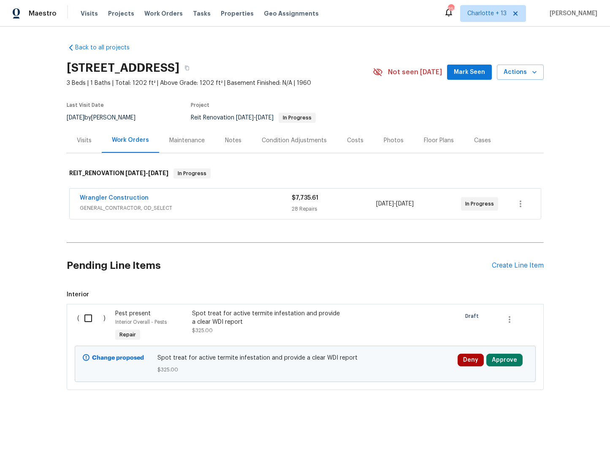
click at [84, 319] on input "checkbox" at bounding box center [91, 319] width 24 height 18
checkbox input "true"
click at [541, 436] on span "Create Work Order" at bounding box center [562, 434] width 56 height 11
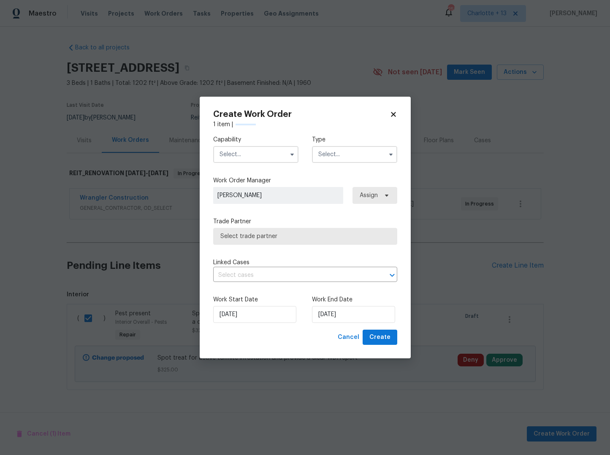
click at [262, 160] on input "text" at bounding box center [255, 154] width 85 height 17
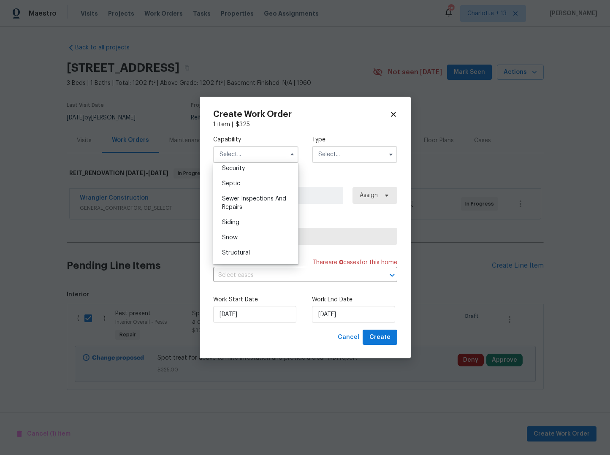
scroll to position [658, 0]
click at [246, 248] on div "Pests" at bounding box center [255, 239] width 81 height 15
type input "Pests"
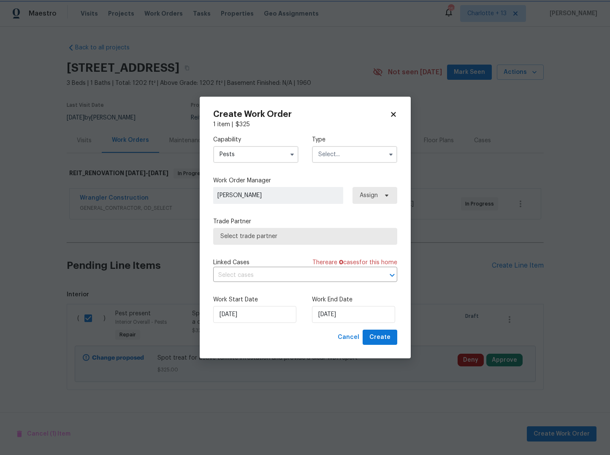
scroll to position [675, 0]
click at [344, 149] on input "text" at bounding box center [354, 154] width 85 height 17
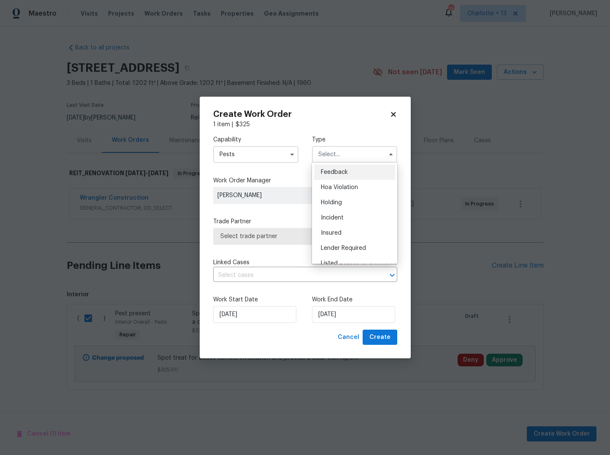
scroll to position [146, 0]
click at [341, 228] on div "Reit Renovation" at bounding box center [354, 224] width 81 height 15
type input "Reit Renovation"
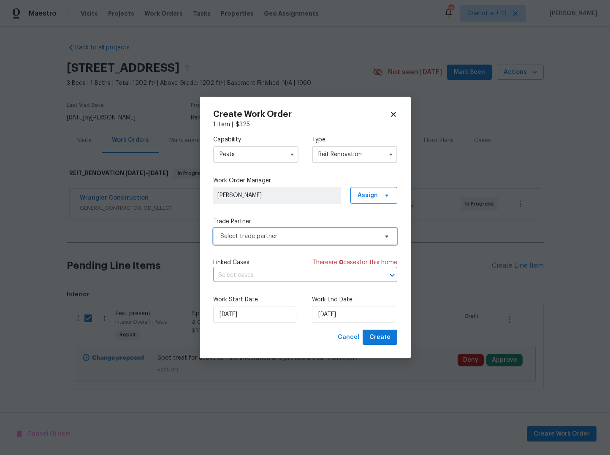
click at [269, 233] on span "Select trade partner" at bounding box center [300, 236] width 158 height 8
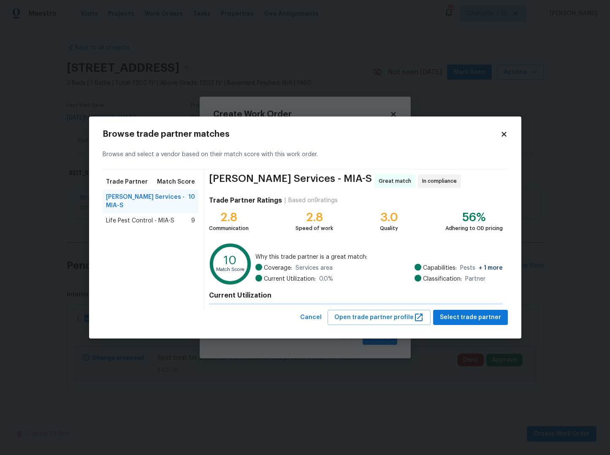
click at [165, 217] on span "Life Pest Control - MIA-S" at bounding box center [140, 221] width 68 height 8
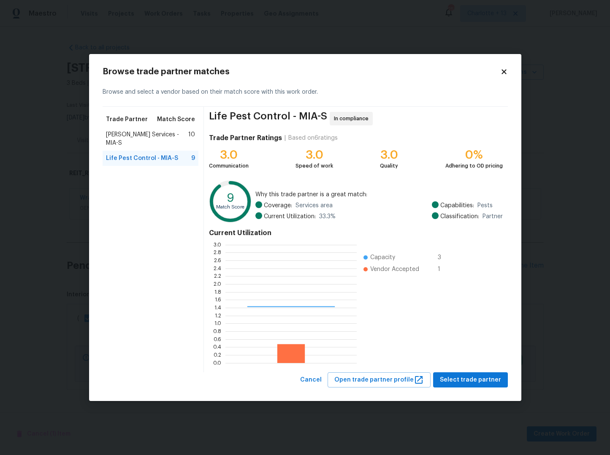
scroll to position [112, 125]
click at [161, 136] on span "[PERSON_NAME] Services - MIA-S" at bounding box center [147, 139] width 83 height 17
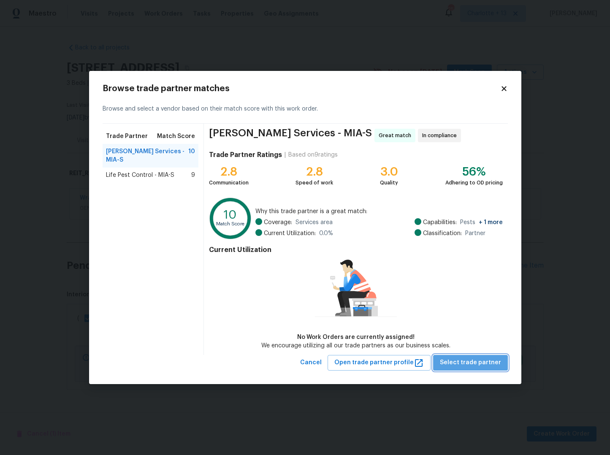
click at [477, 360] on span "Select trade partner" at bounding box center [470, 363] width 61 height 11
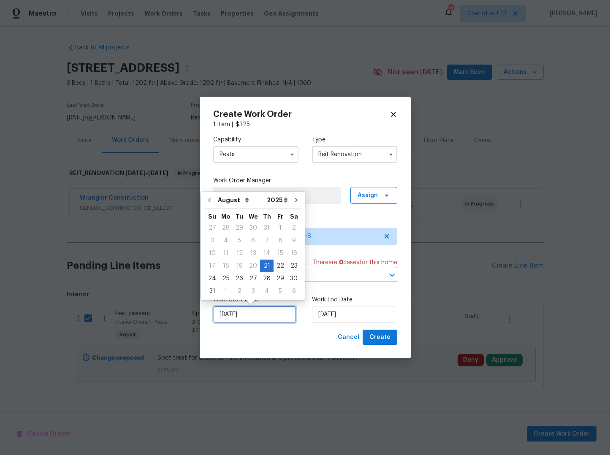
click at [227, 319] on input "[DATE]" at bounding box center [254, 314] width 83 height 17
click at [225, 278] on div "25" at bounding box center [226, 279] width 14 height 12
type input "[DATE]"
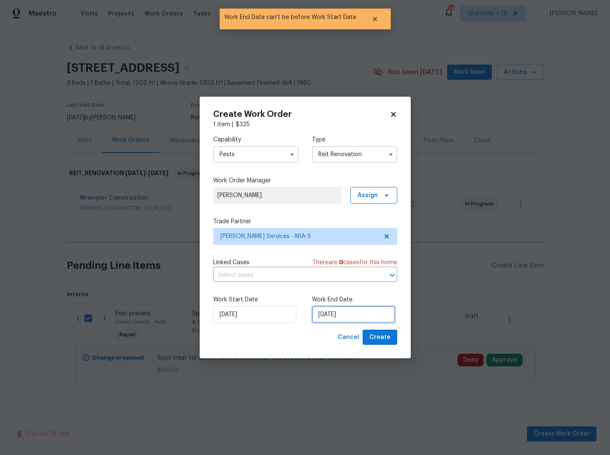
click at [337, 317] on input "[DATE]" at bounding box center [353, 314] width 83 height 17
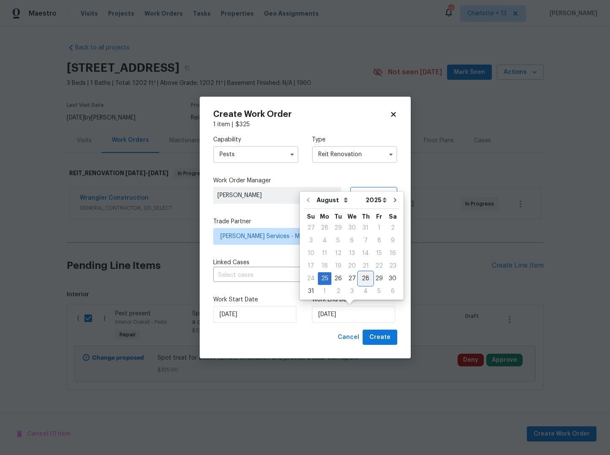
click at [364, 278] on div "28" at bounding box center [366, 279] width 14 height 12
type input "[DATE]"
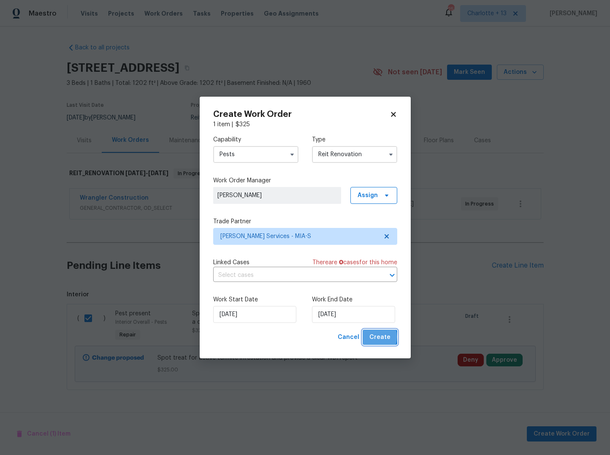
click at [376, 337] on span "Create" at bounding box center [380, 337] width 21 height 11
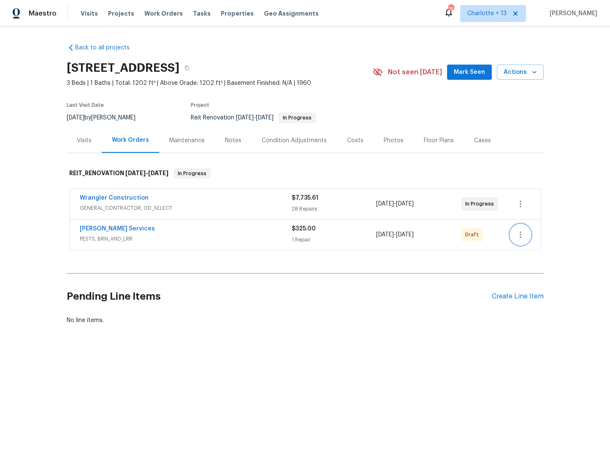
click at [522, 234] on icon "button" at bounding box center [521, 235] width 10 height 10
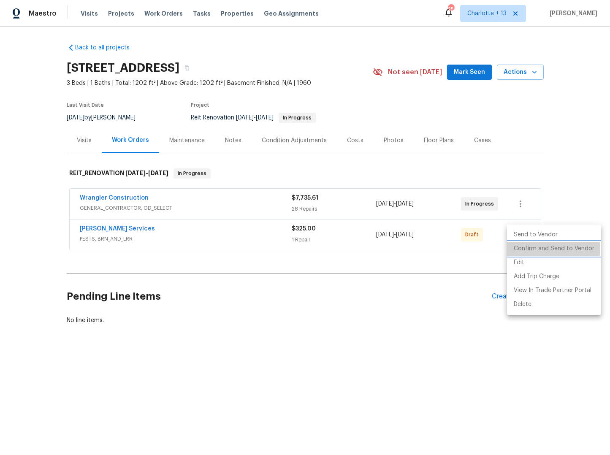
click at [536, 248] on li "Confirm and Send to Vendor" at bounding box center [554, 249] width 94 height 14
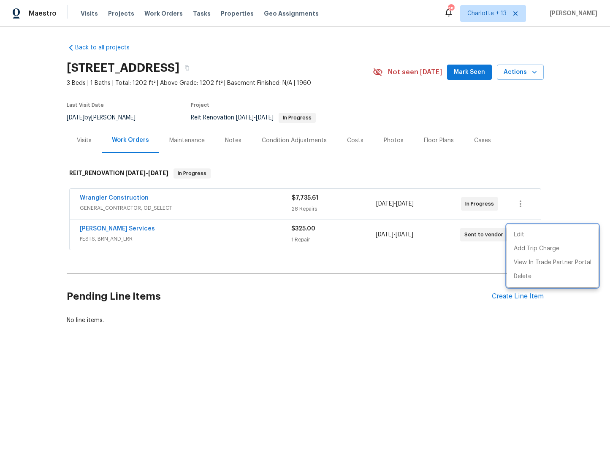
click at [410, 289] on div at bounding box center [305, 227] width 610 height 455
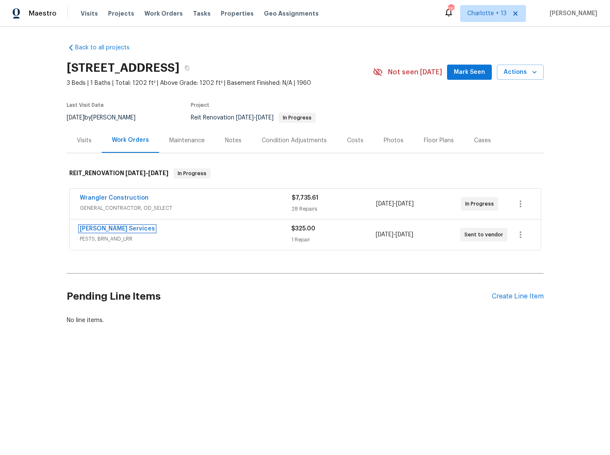
click at [89, 226] on link "[PERSON_NAME] Services" at bounding box center [117, 229] width 75 height 6
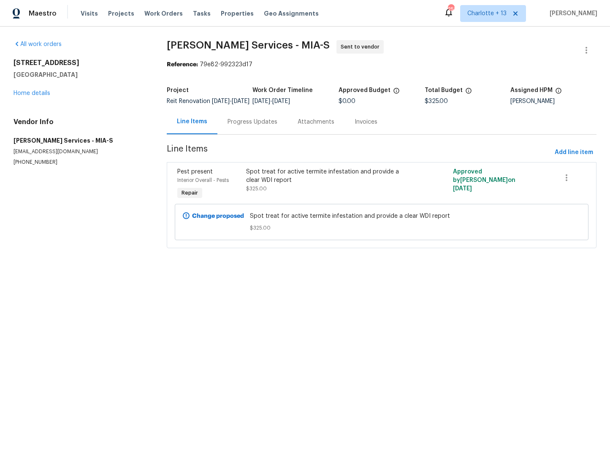
click at [247, 126] on div "Progress Updates" at bounding box center [253, 122] width 50 height 8
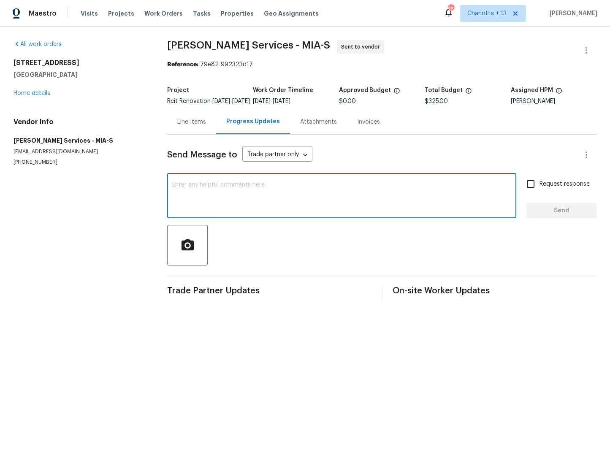
click at [273, 192] on textarea at bounding box center [341, 197] width 339 height 30
type textarea "GM Please provide Schedule also confirm this is for spot treat and WDI repot th…"
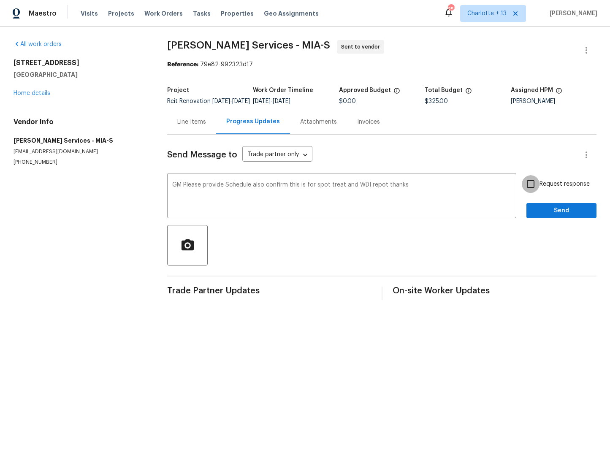
click at [523, 191] on input "Request response" at bounding box center [531, 184] width 18 height 18
checkbox input "true"
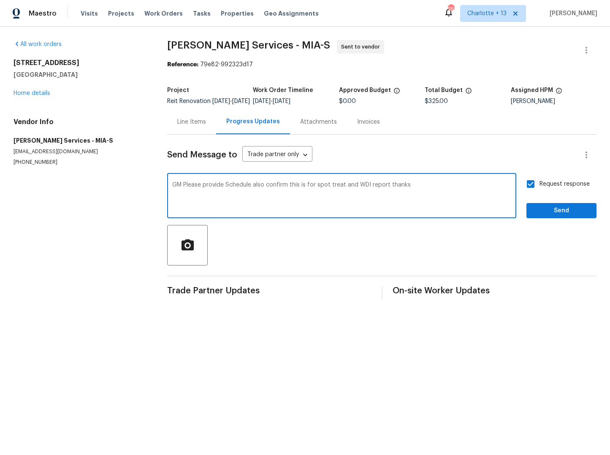
type textarea "GM Please provide Schedule also confirm this is for spot treat and WDI report t…"
click at [550, 216] on span "Send" at bounding box center [562, 211] width 57 height 11
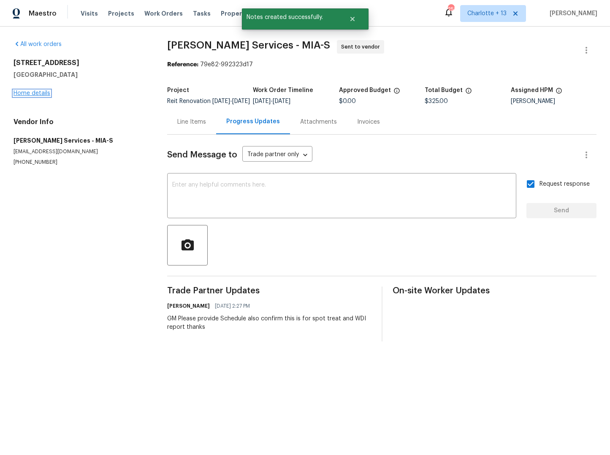
click at [19, 94] on link "Home details" at bounding box center [32, 93] width 37 height 6
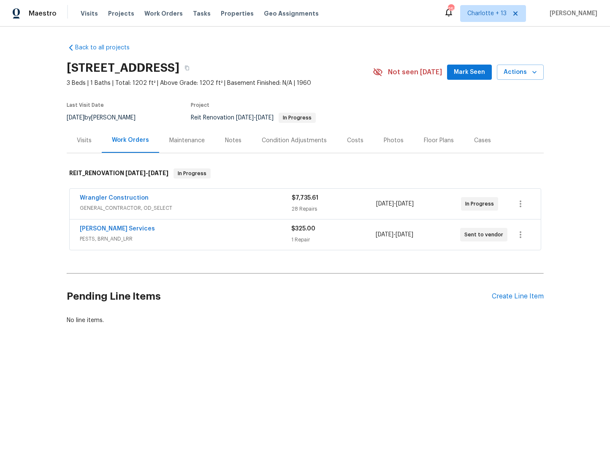
click at [249, 201] on div "Wrangler Construction" at bounding box center [186, 199] width 212 height 10
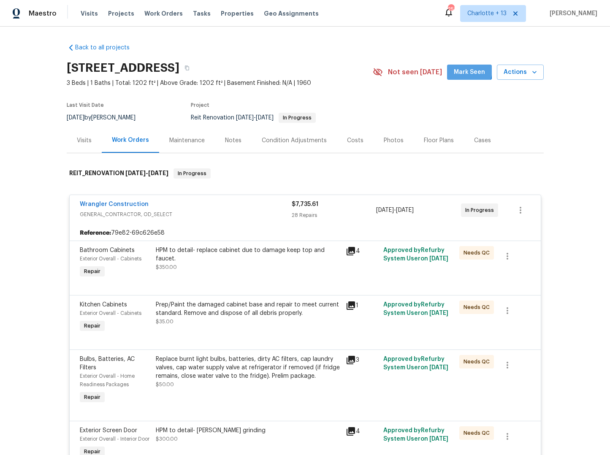
click at [459, 70] on span "Mark Seen" at bounding box center [469, 72] width 31 height 11
click at [365, 93] on section "[STREET_ADDRESS] 3 Beds | 1 Baths | Total: 1202 ft² | Above Grade: 1202 ft² | B…" at bounding box center [305, 92] width 477 height 71
